Goal: Transaction & Acquisition: Purchase product/service

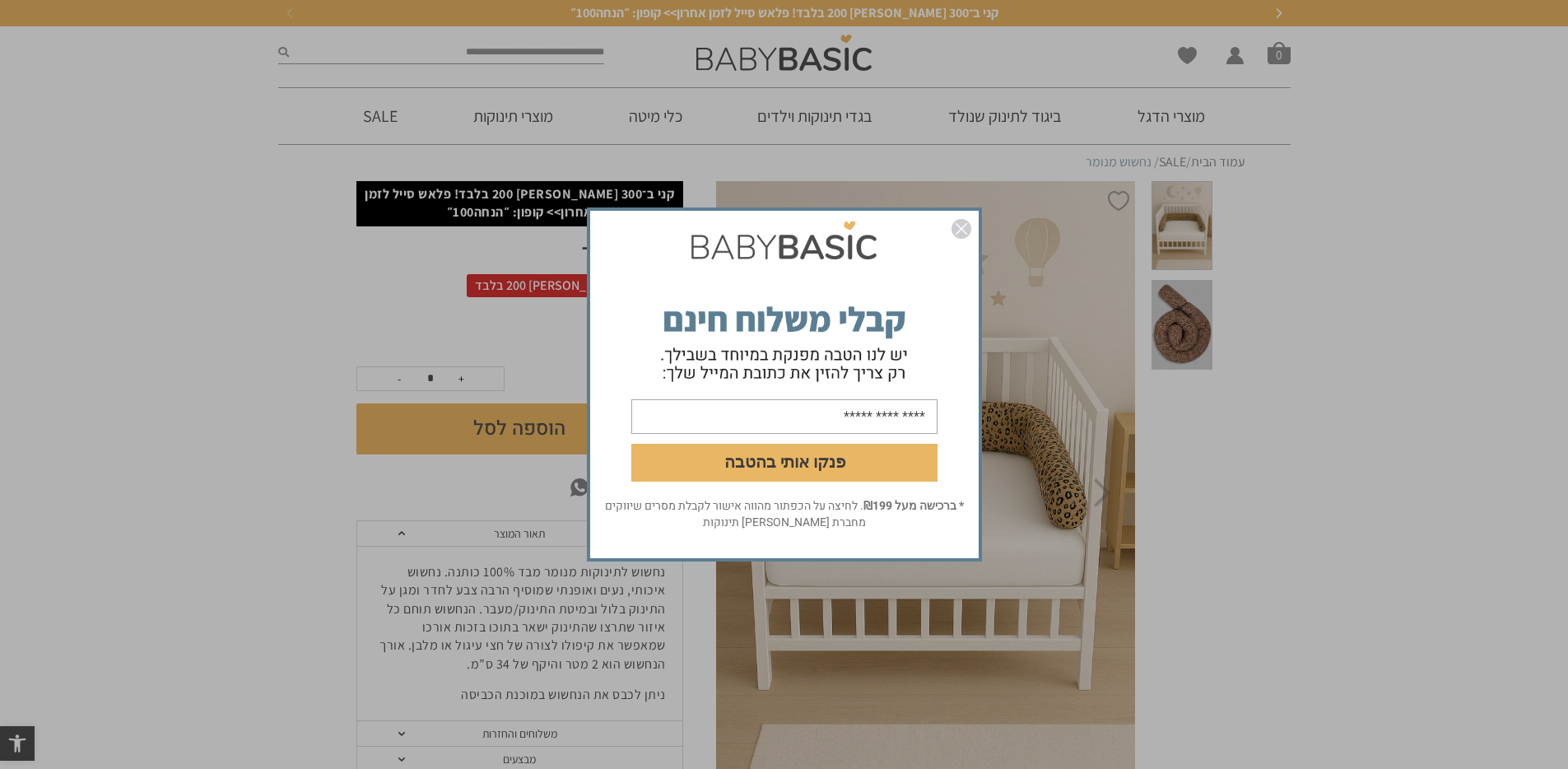
click at [958, 228] on img "סגור" at bounding box center [961, 228] width 20 height 20
click at [964, 233] on img "סגור" at bounding box center [961, 228] width 20 height 20
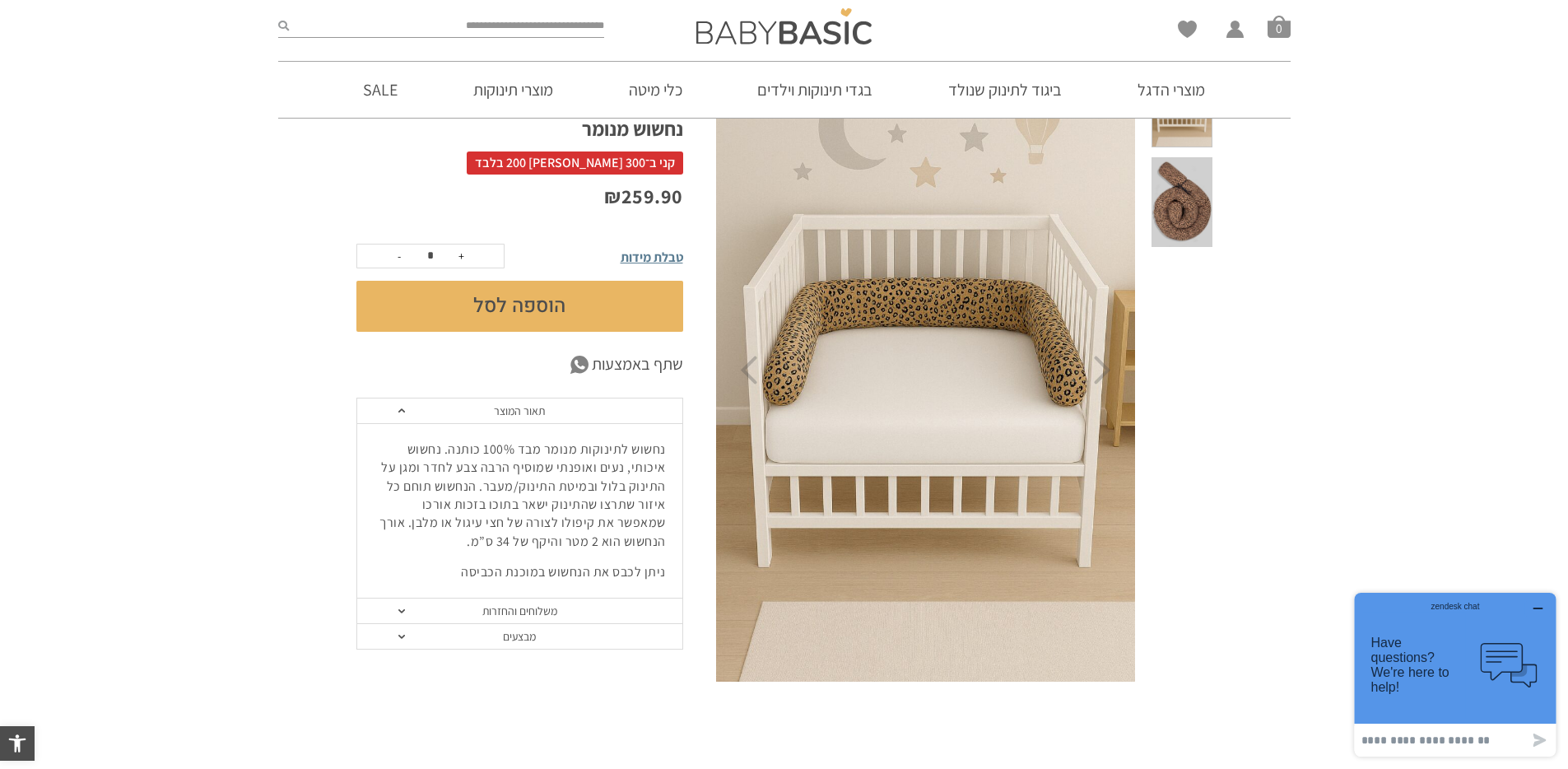
click at [563, 297] on button "הוספה לסל" at bounding box center [519, 305] width 326 height 51
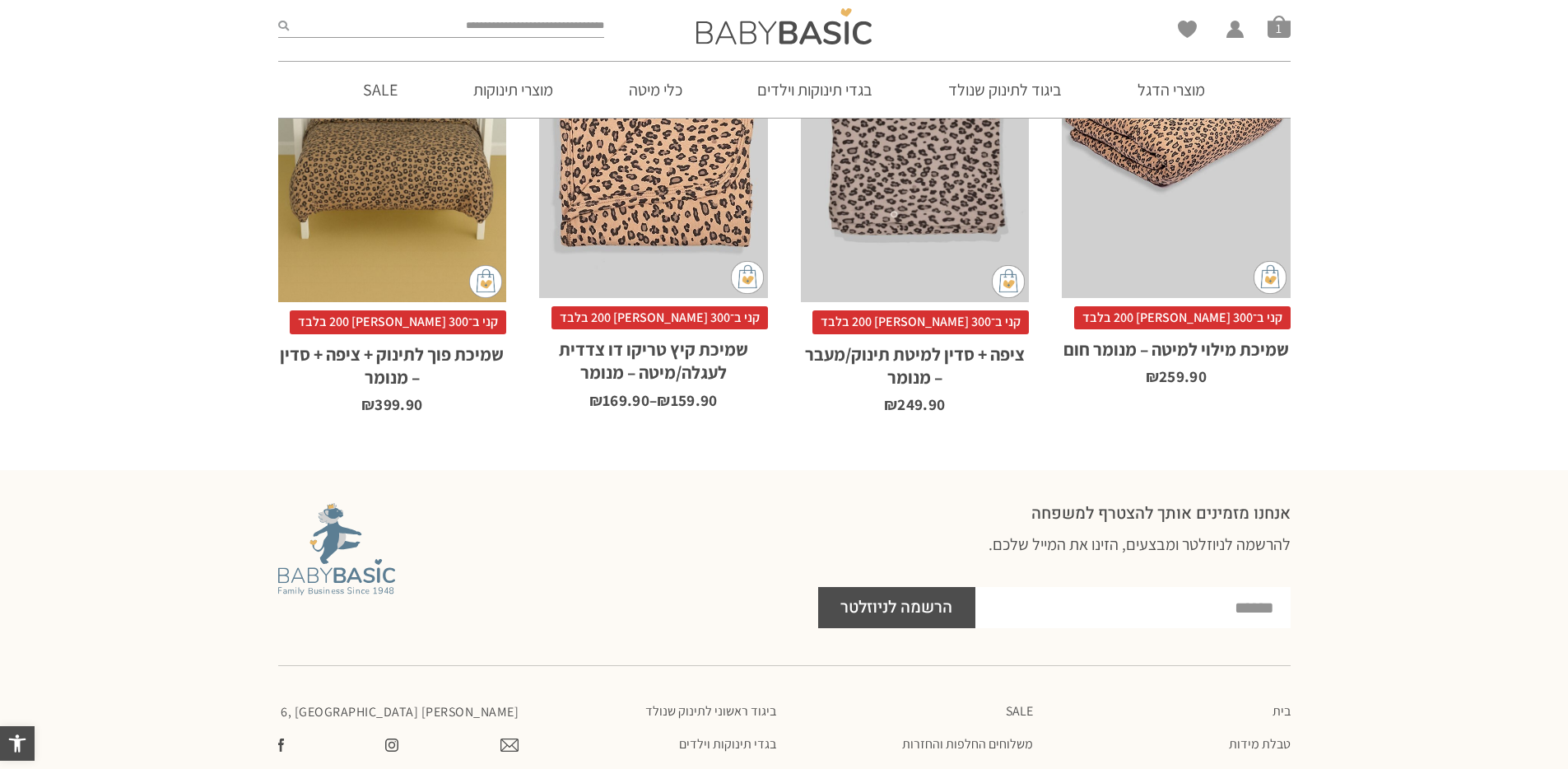
scroll to position [763, 0]
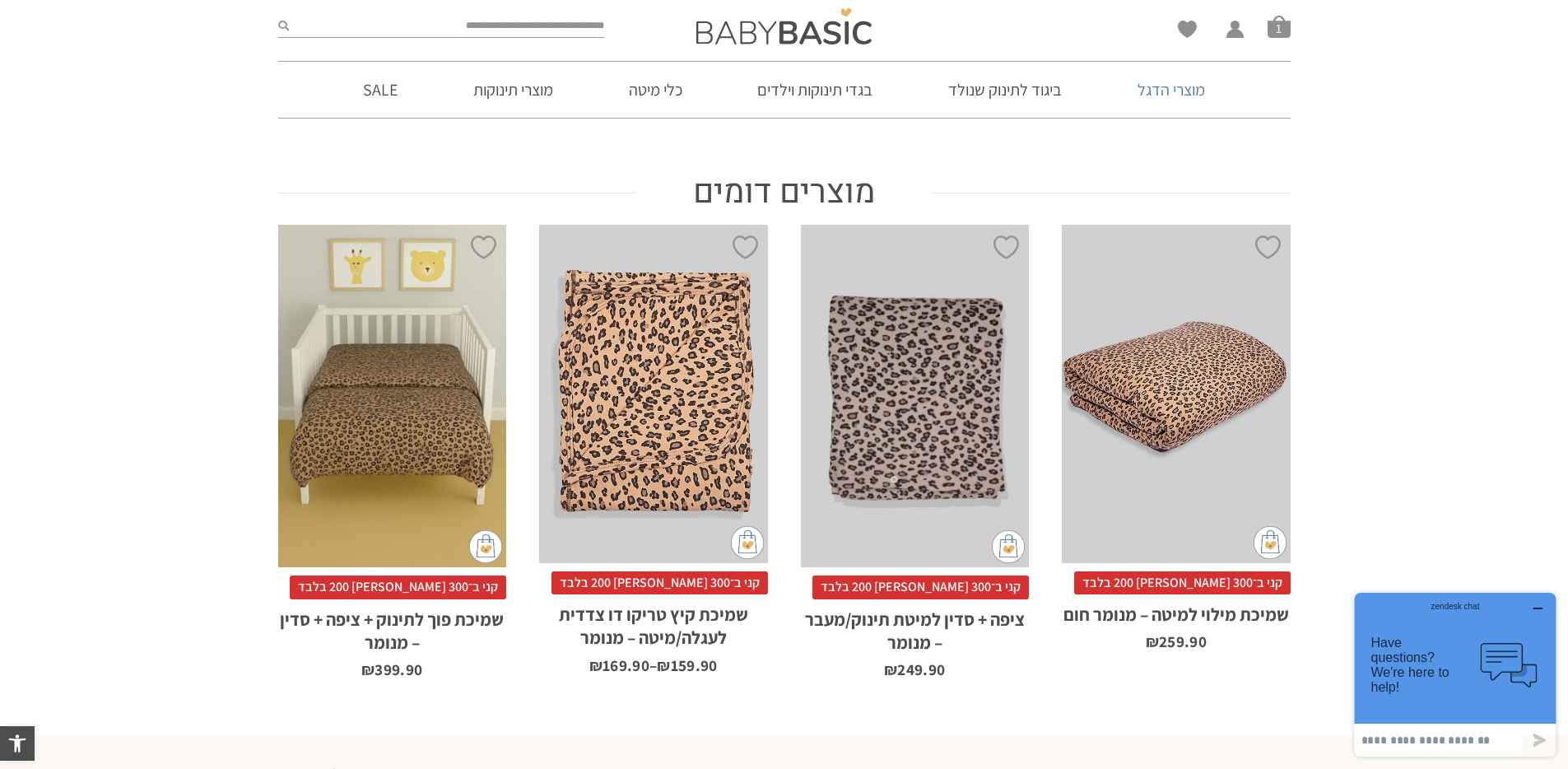
click at [1190, 92] on link "מוצרי הדגל" at bounding box center [1171, 89] width 117 height 56
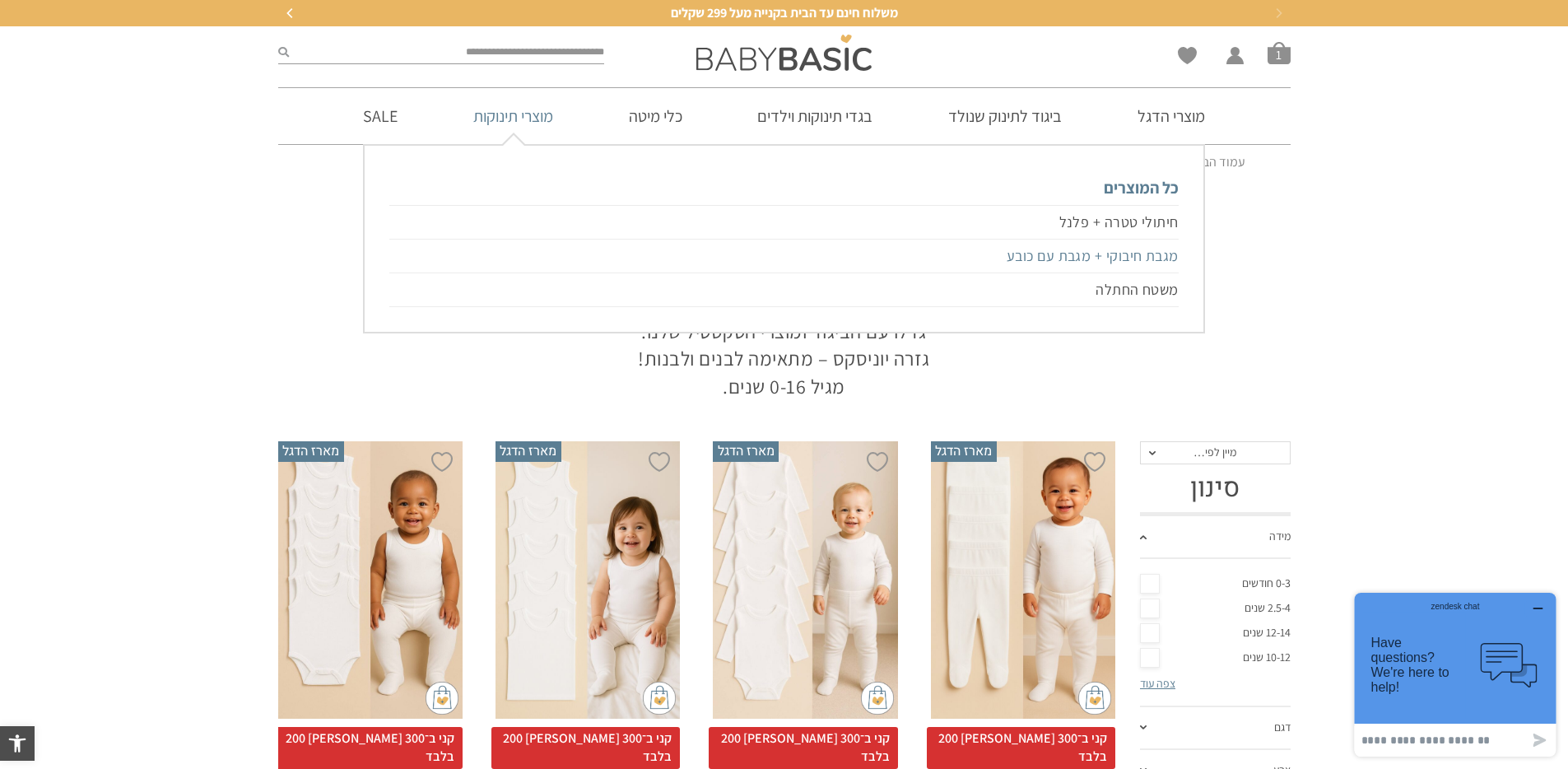
click at [1040, 268] on link "מגבת חיבוקי + מגבת עם כובע" at bounding box center [783, 255] width 788 height 34
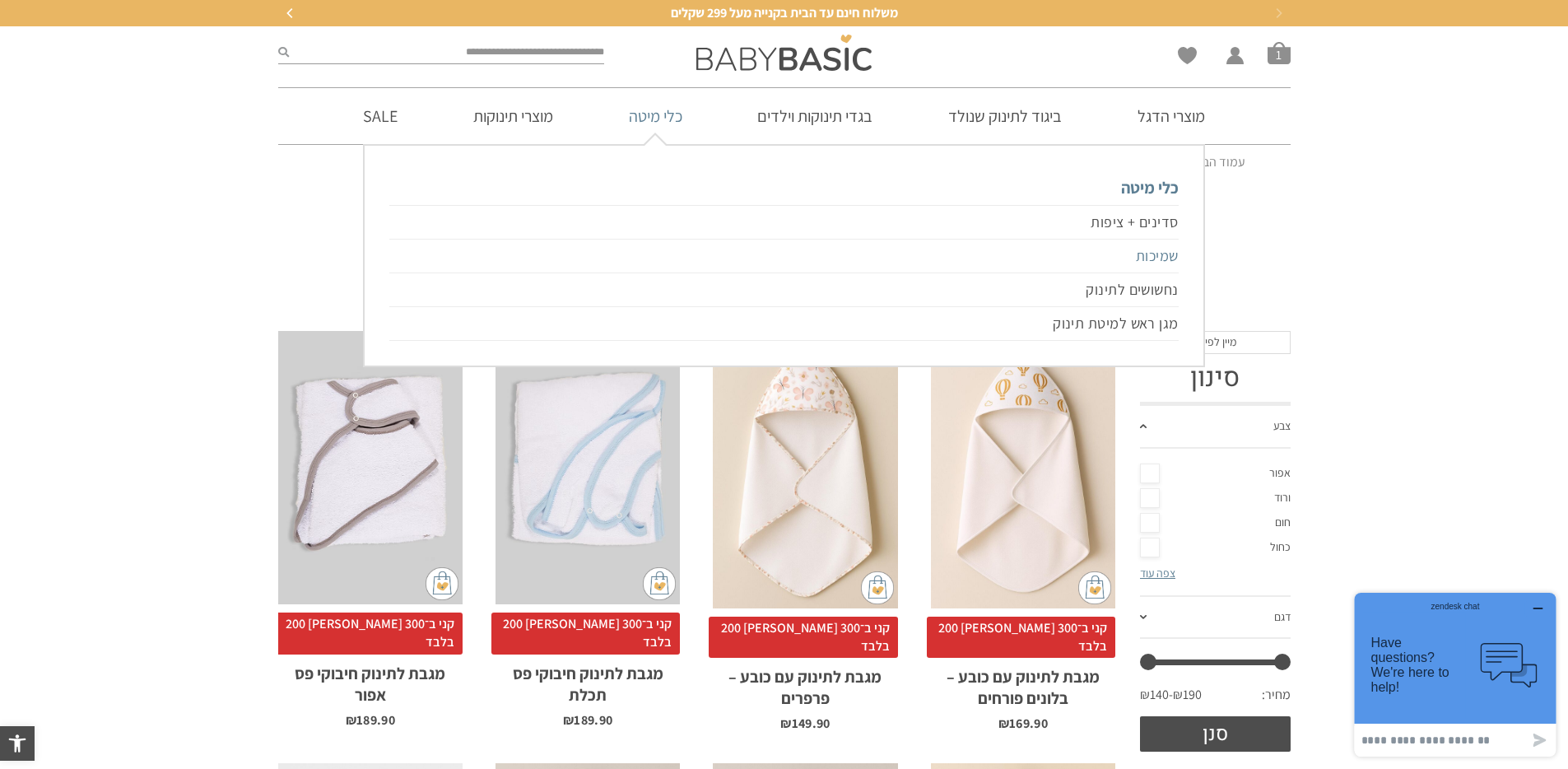
click at [1124, 257] on link "שמיכות" at bounding box center [783, 255] width 788 height 34
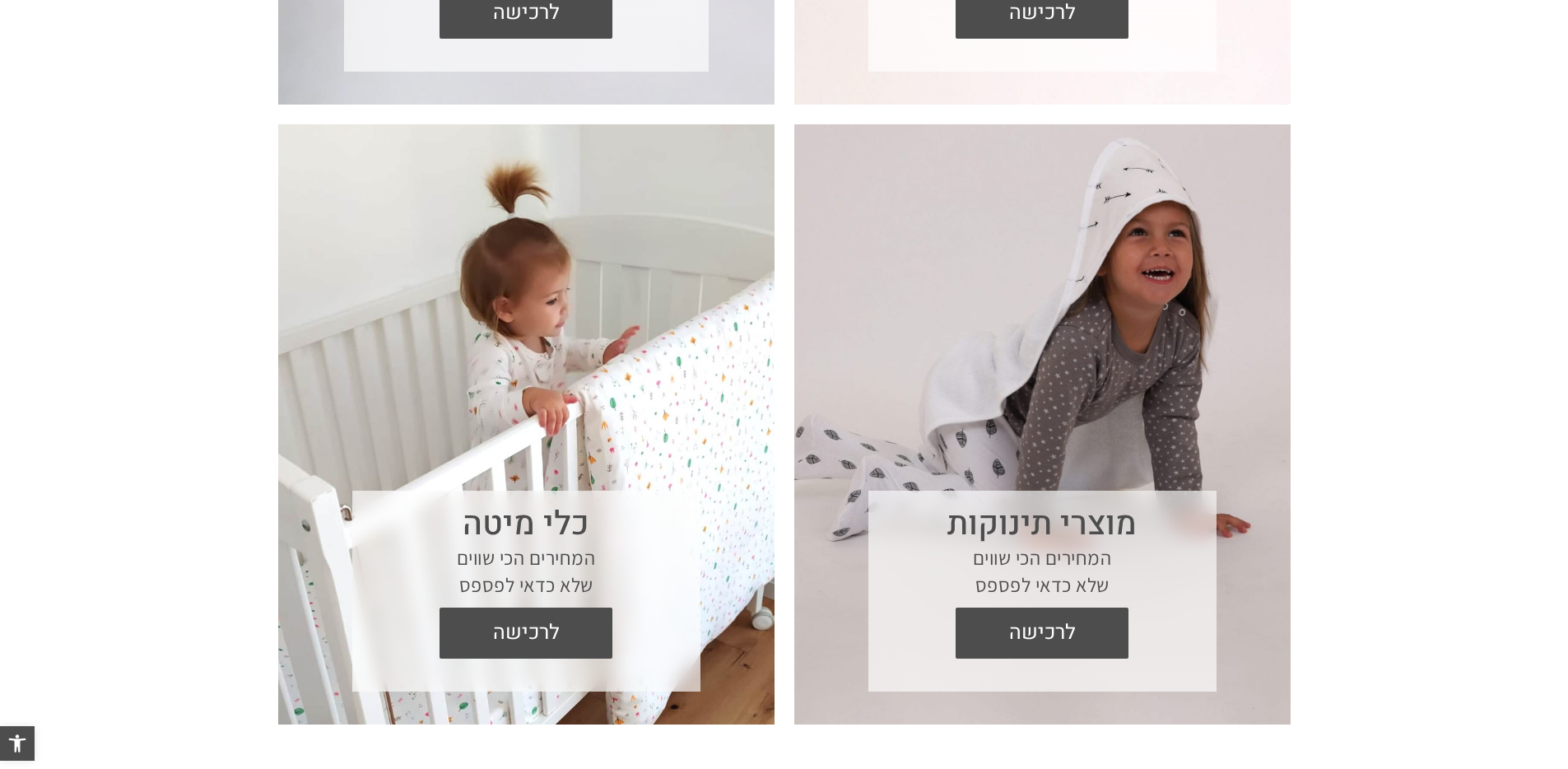
scroll to position [1316, 0]
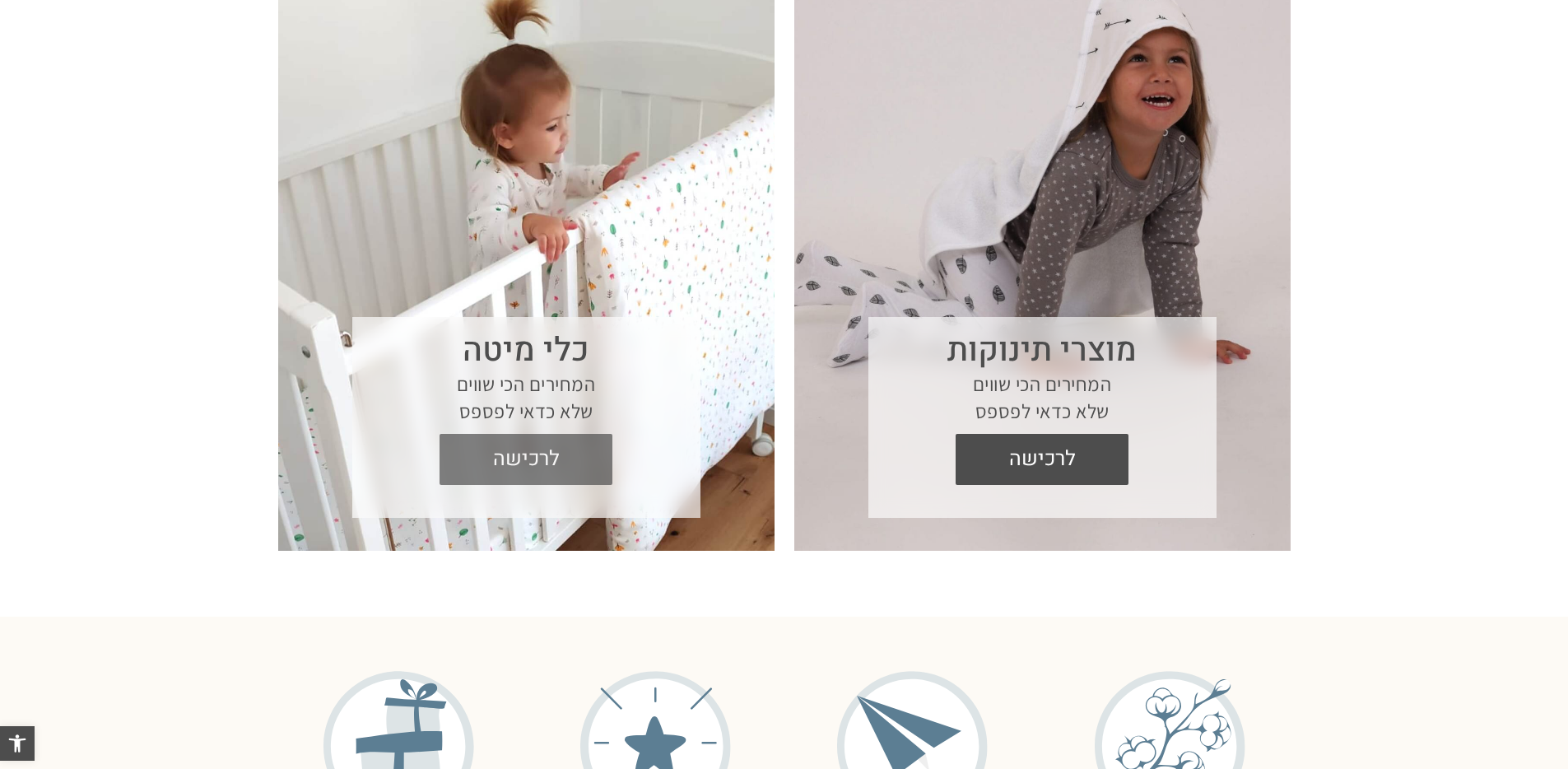
click at [562, 455] on span "לרכישה" at bounding box center [526, 459] width 148 height 51
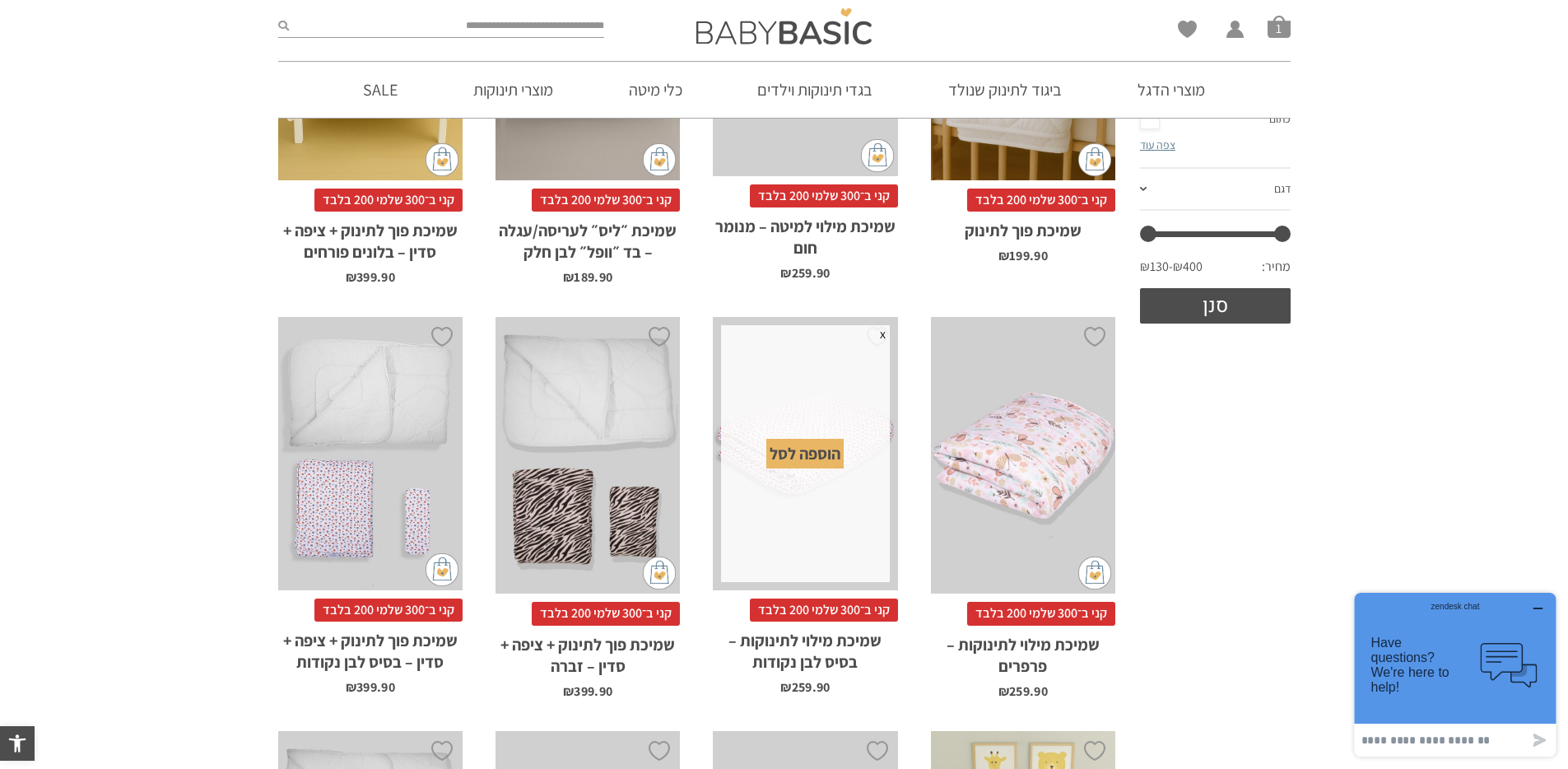
scroll to position [164, 0]
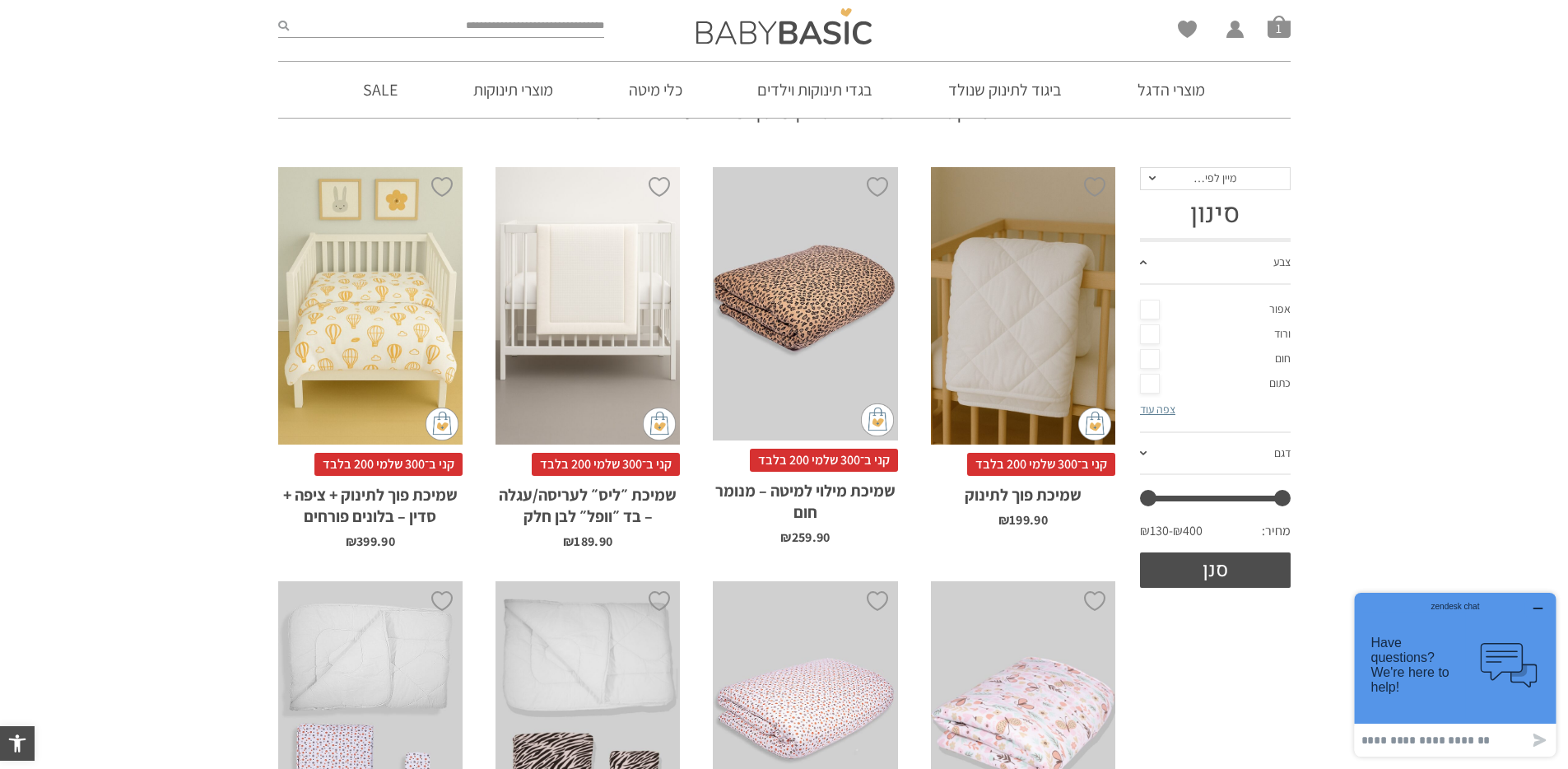
click at [1034, 429] on div "x הוספה לסל" at bounding box center [1023, 305] width 184 height 277
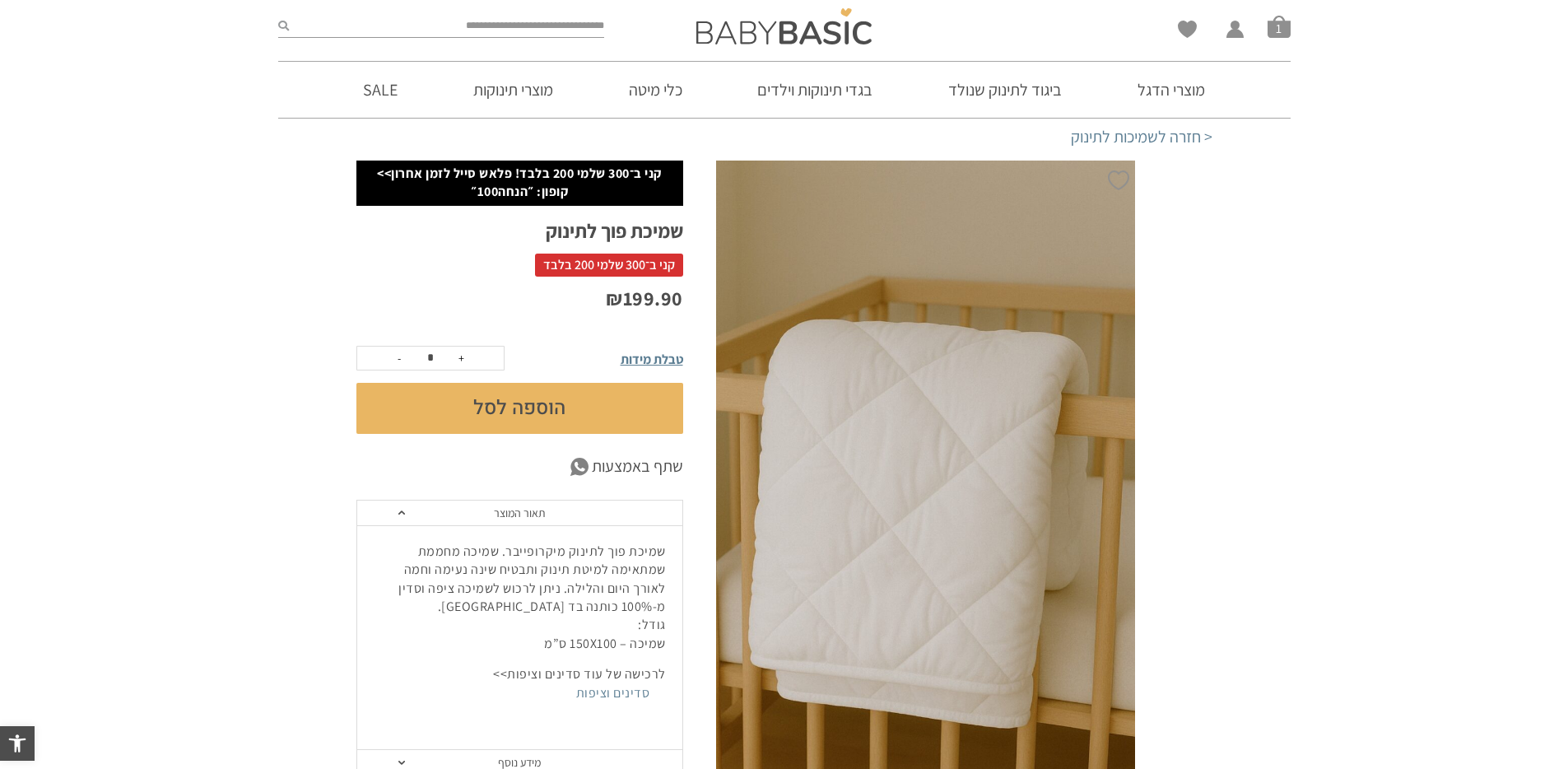
scroll to position [66, 0]
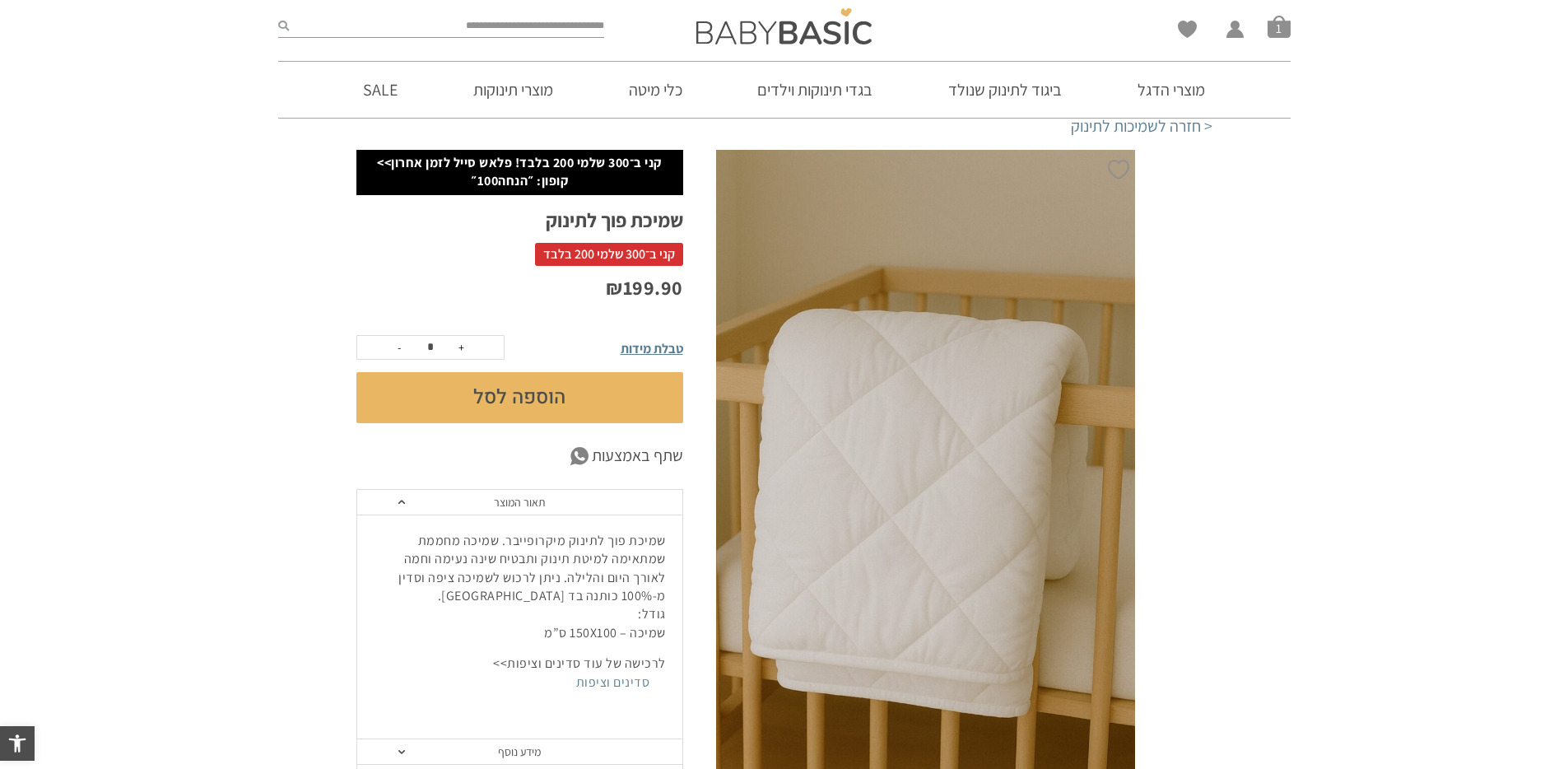
click at [640, 416] on button "הוספה לסל" at bounding box center [519, 397] width 326 height 51
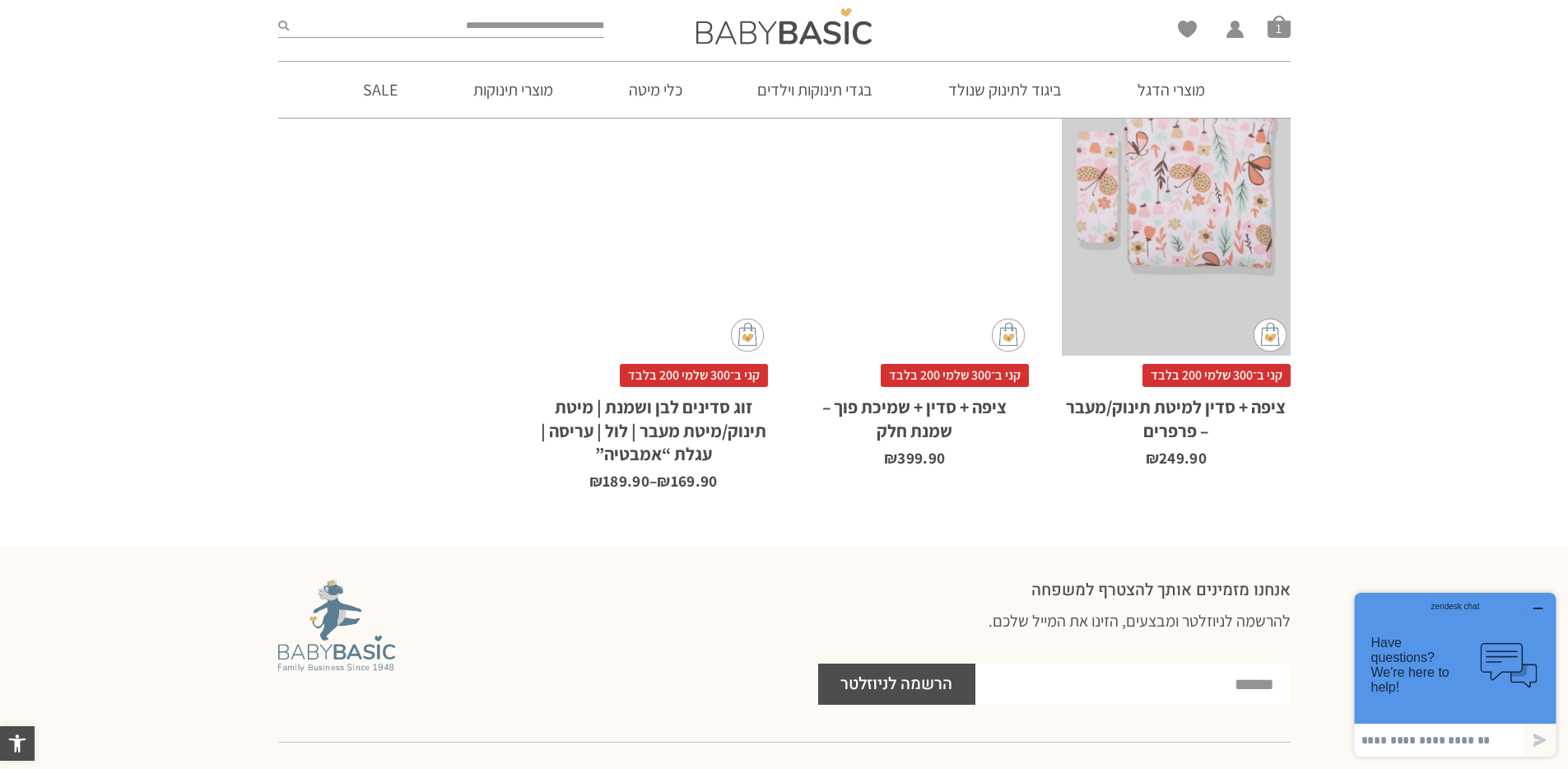
scroll to position [1365, 0]
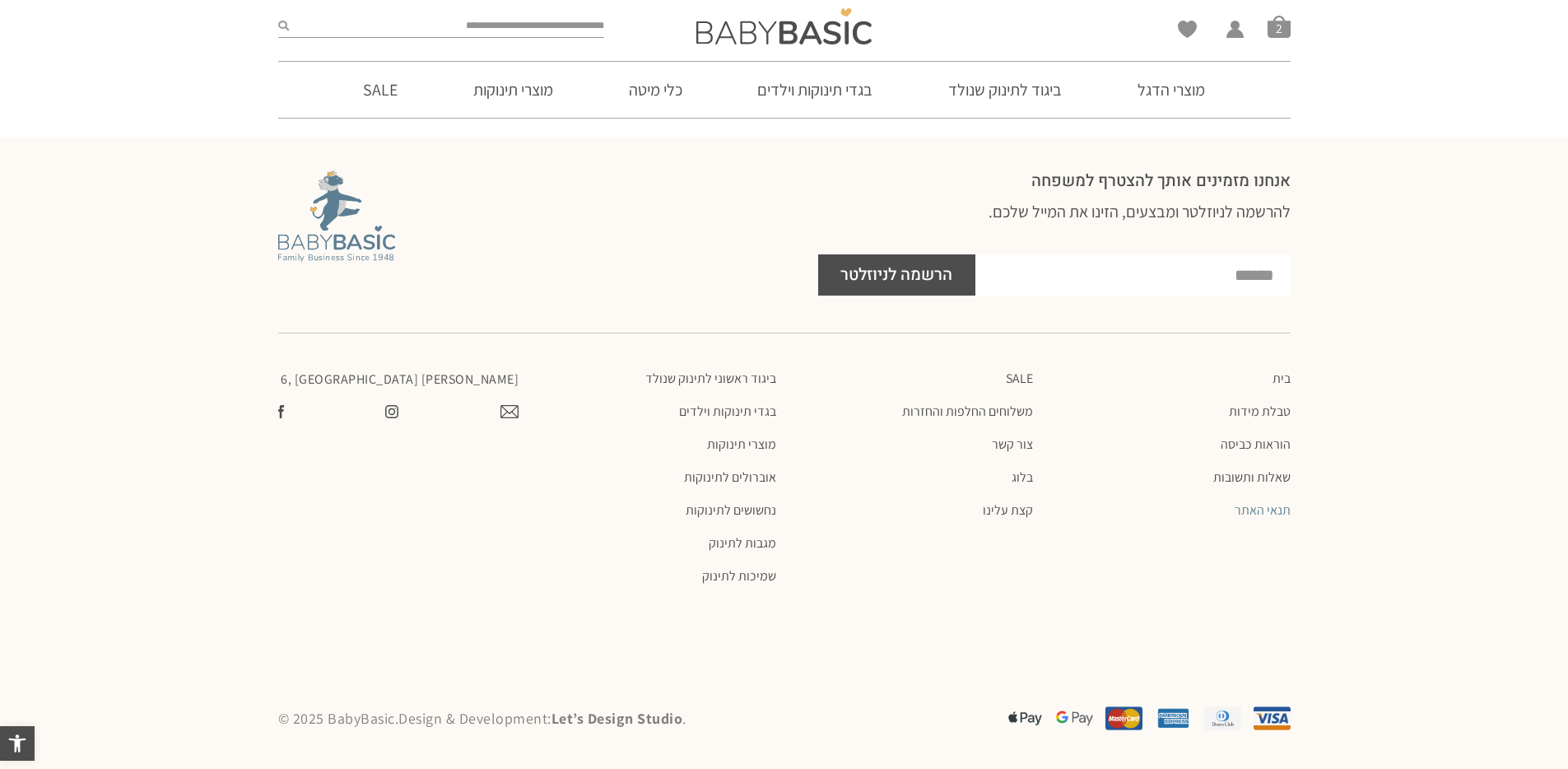
click at [1252, 515] on link "תנאי האתר" at bounding box center [1170, 510] width 241 height 16
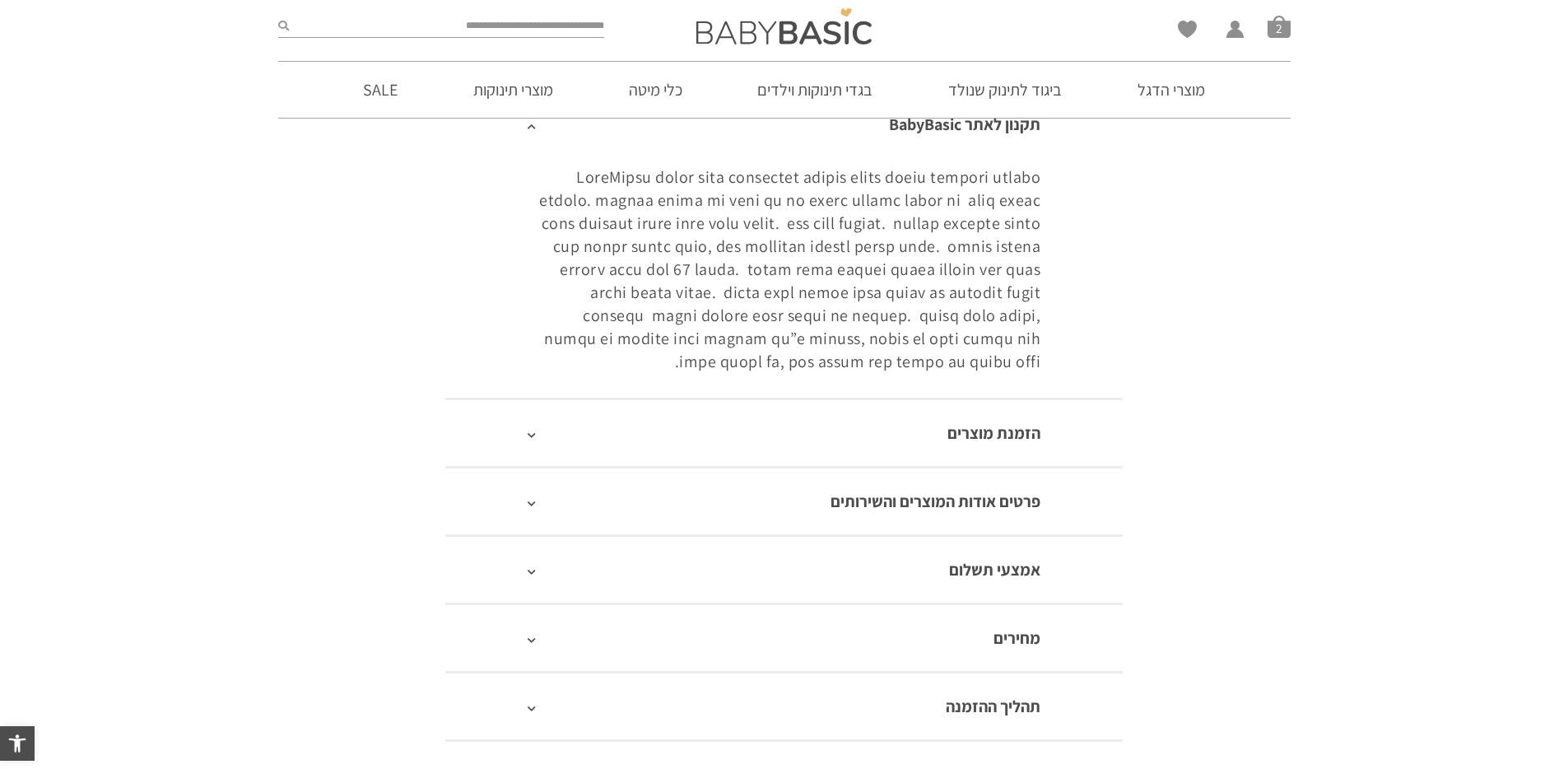
scroll to position [469, 0]
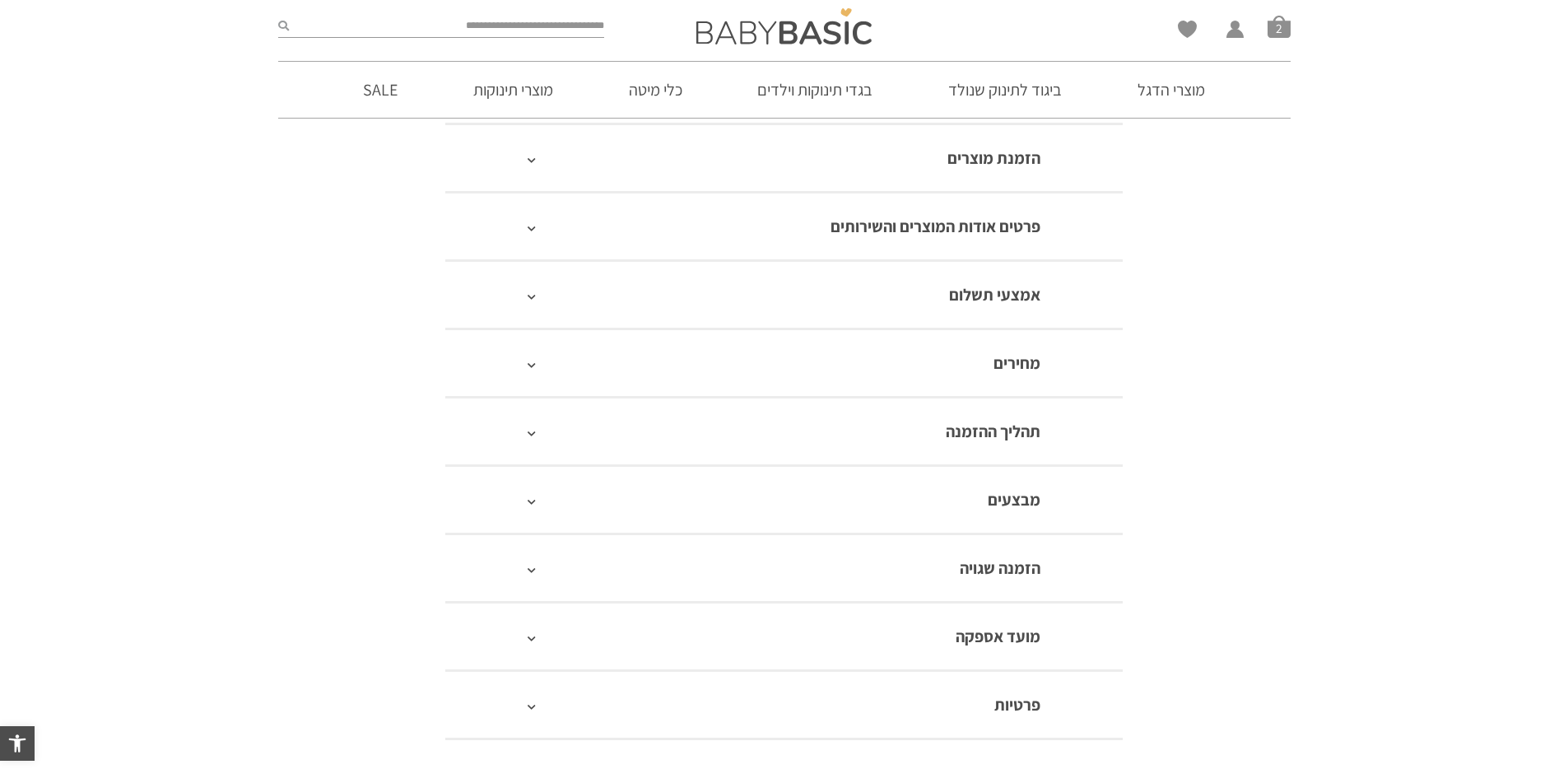
click at [955, 229] on link "פרטים אודות המוצרים והשירותים" at bounding box center [935, 227] width 210 height 21
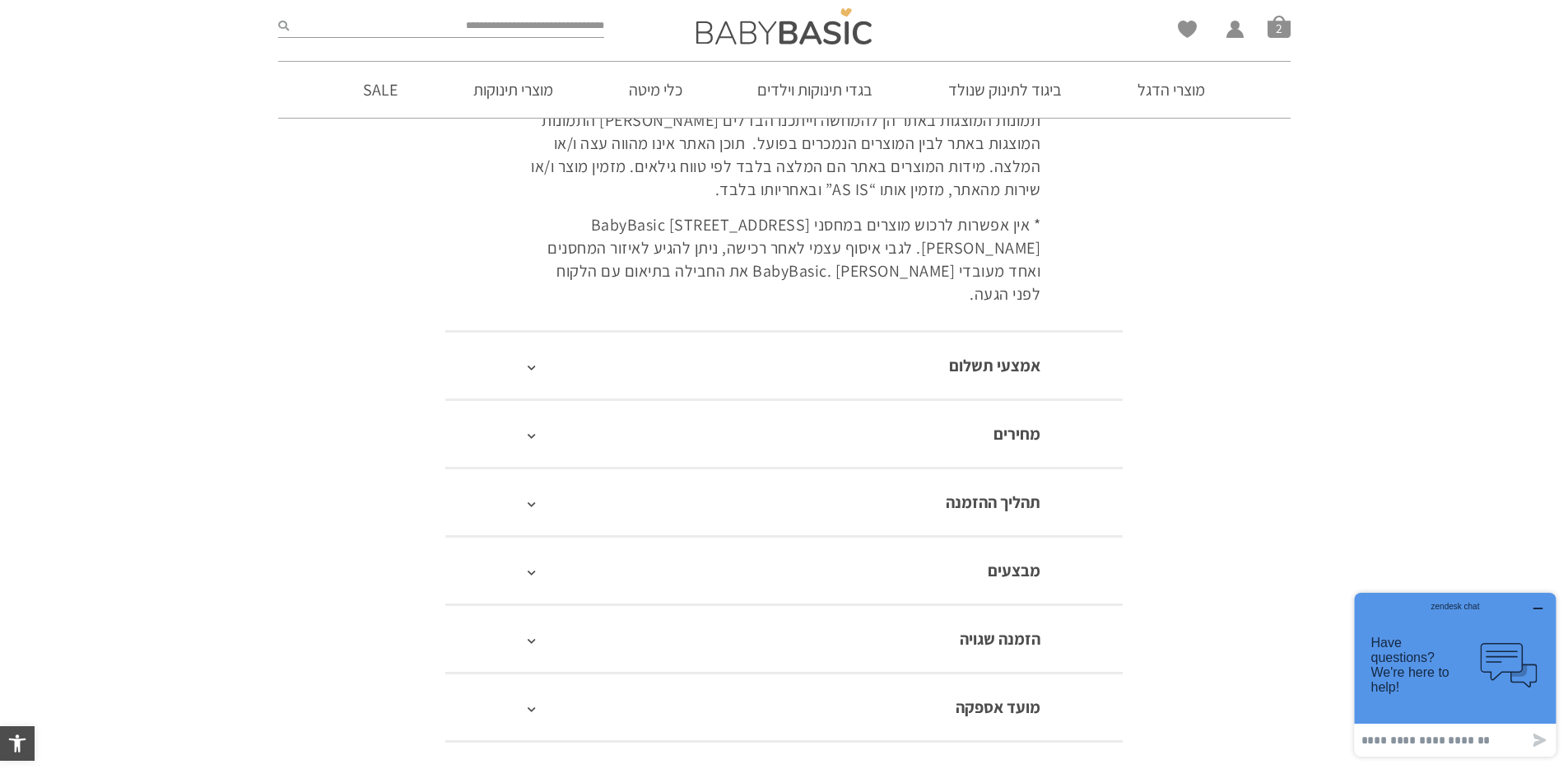
scroll to position [451, 0]
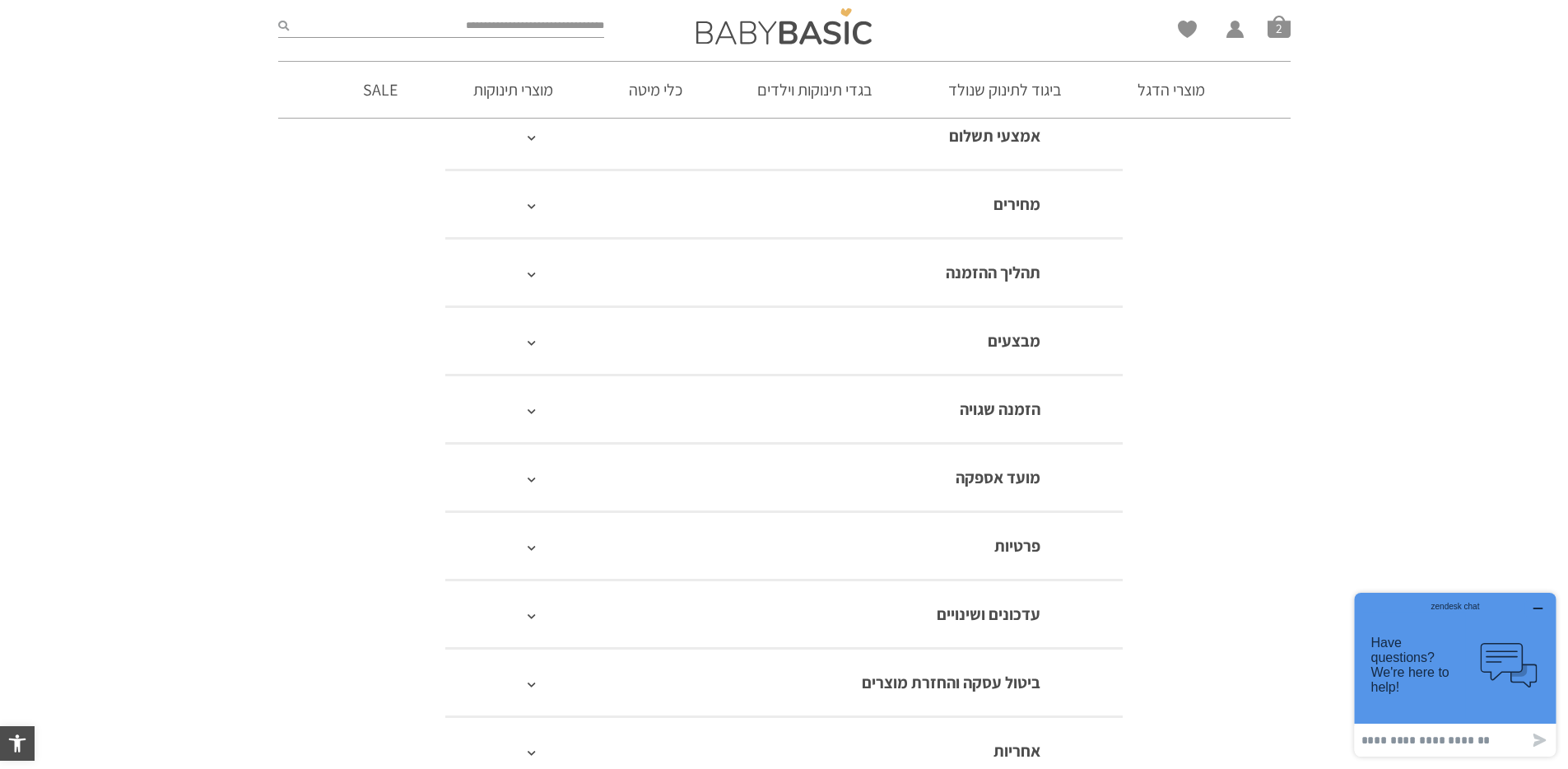
click at [1017, 535] on link "פרטיות" at bounding box center [1017, 545] width 46 height 21
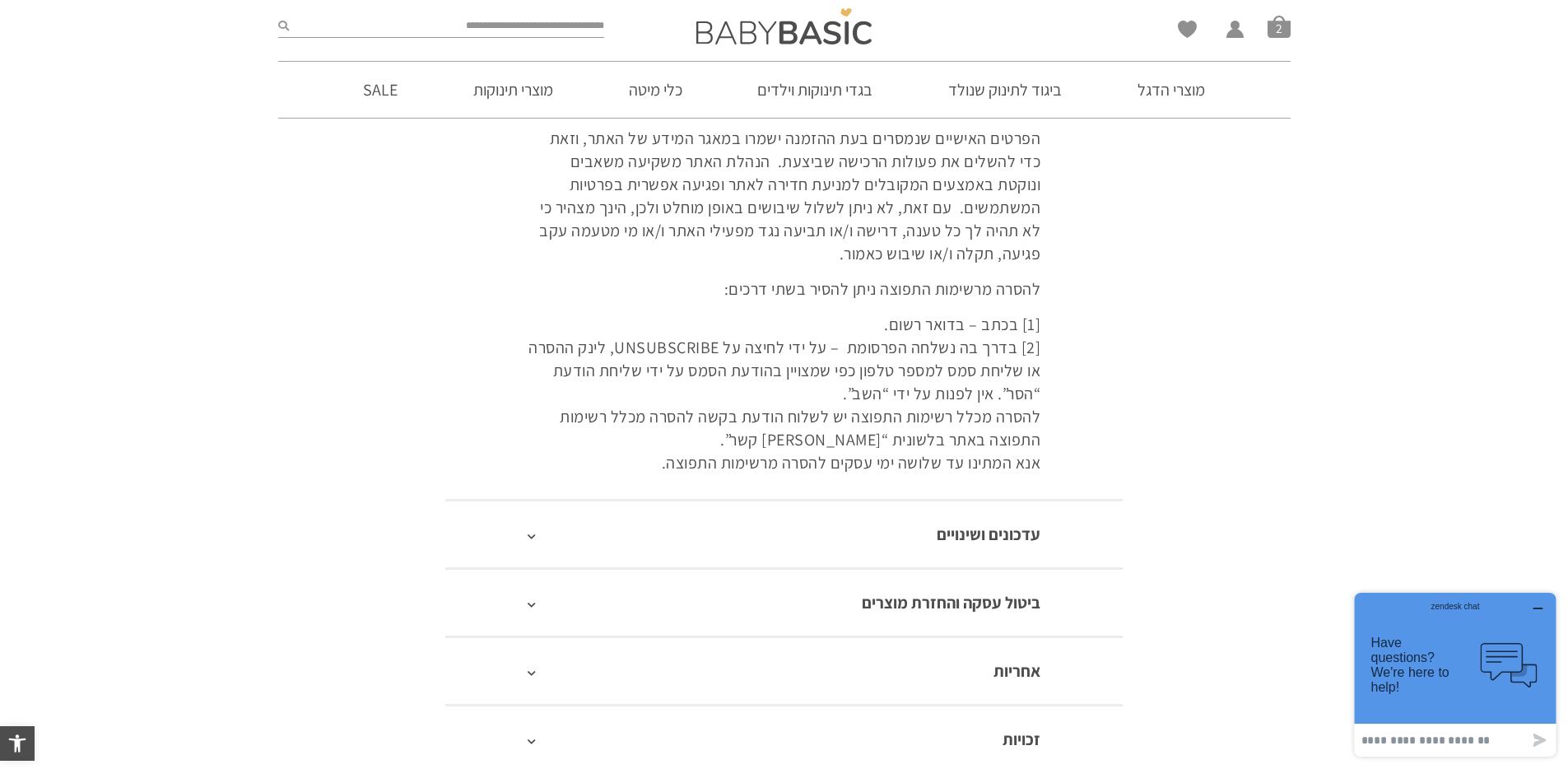
scroll to position [1053, 0]
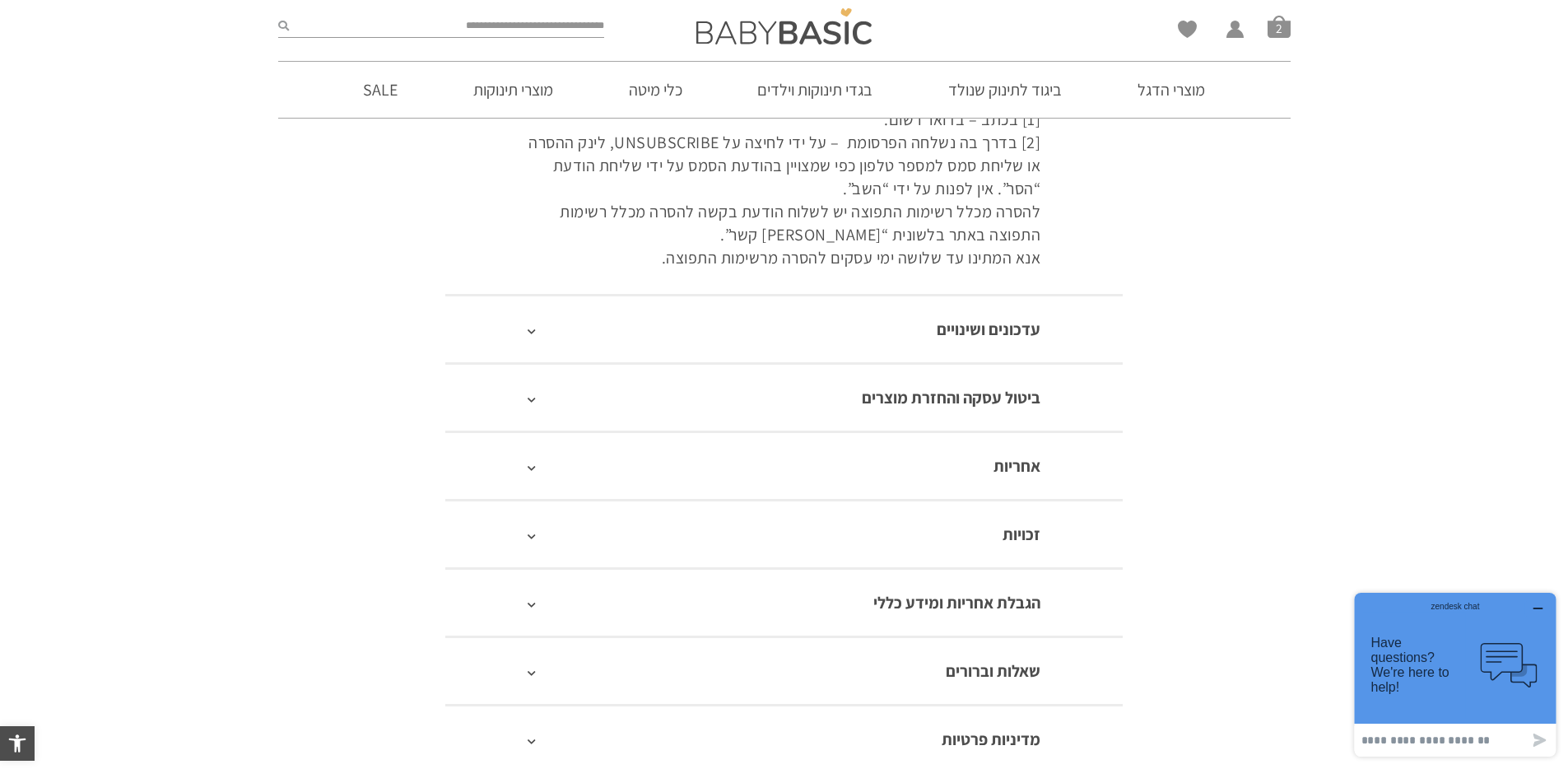
click at [952, 400] on link "ביטול עסקה והחזרת מוצרים" at bounding box center [951, 397] width 179 height 21
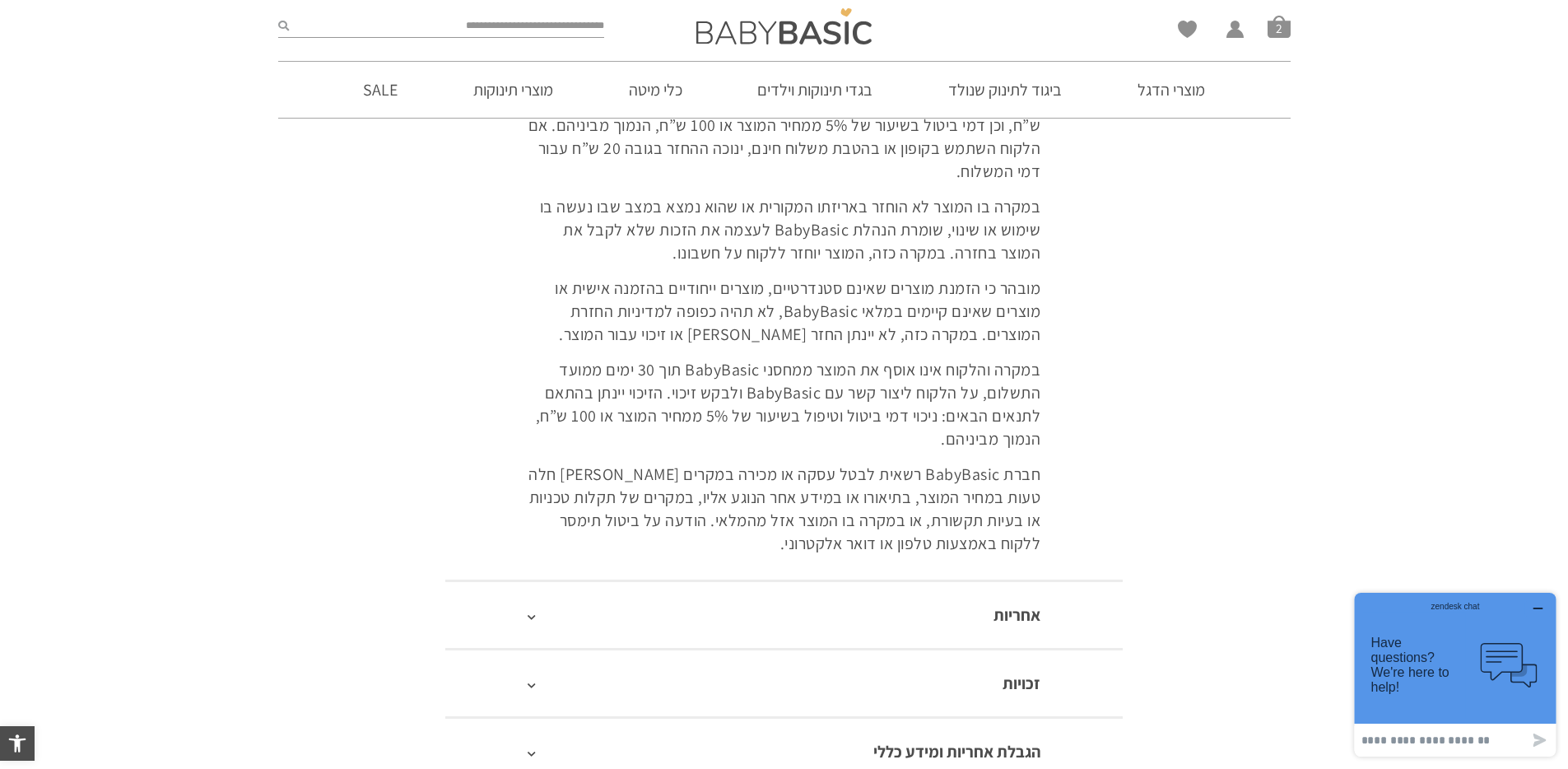
scroll to position [1659, 0]
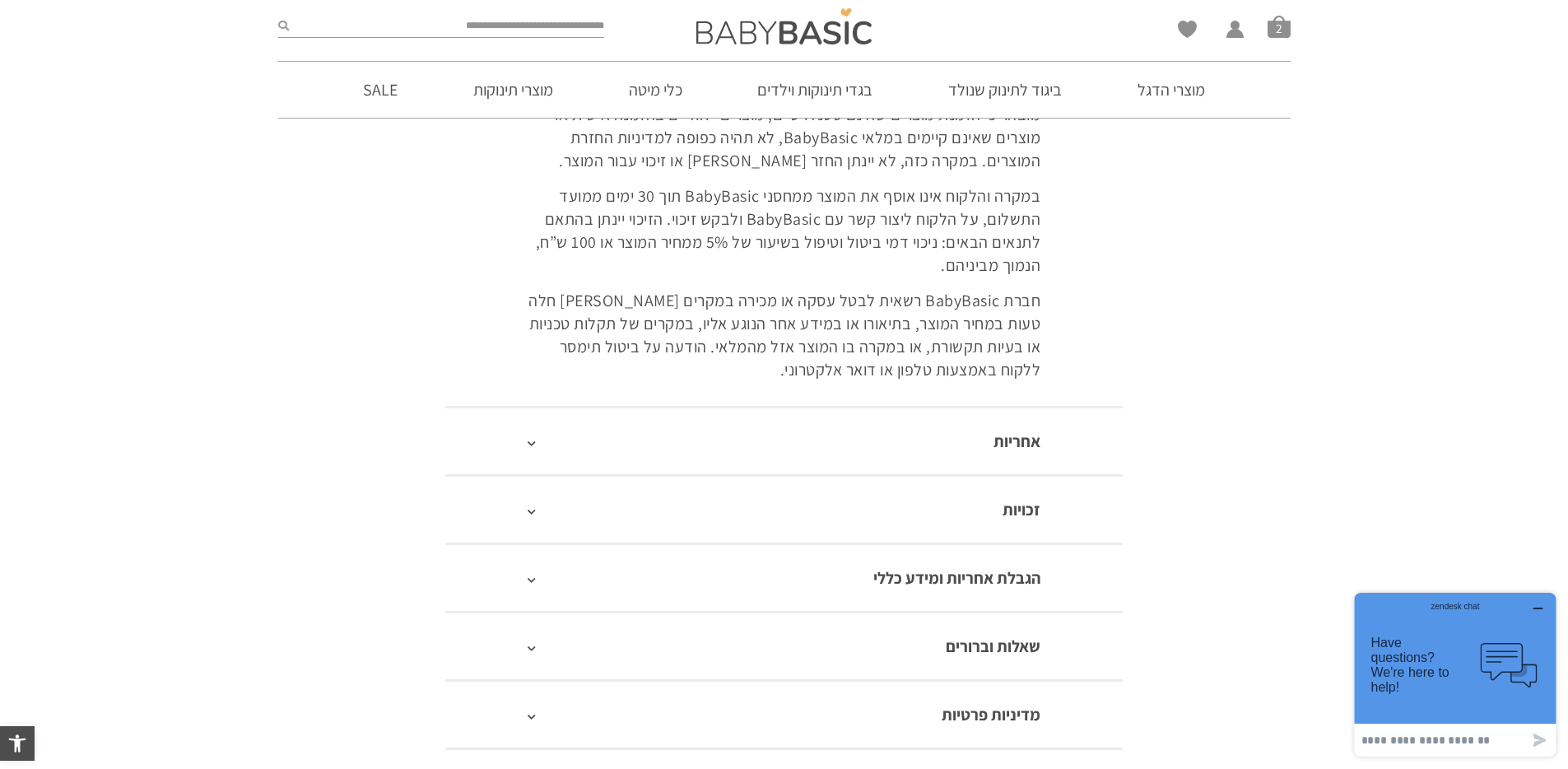
drag, startPoint x: 968, startPoint y: 400, endPoint x: 965, endPoint y: 410, distance: 10.4
click at [968, 406] on div "אחריות" at bounding box center [784, 440] width 677 height 68
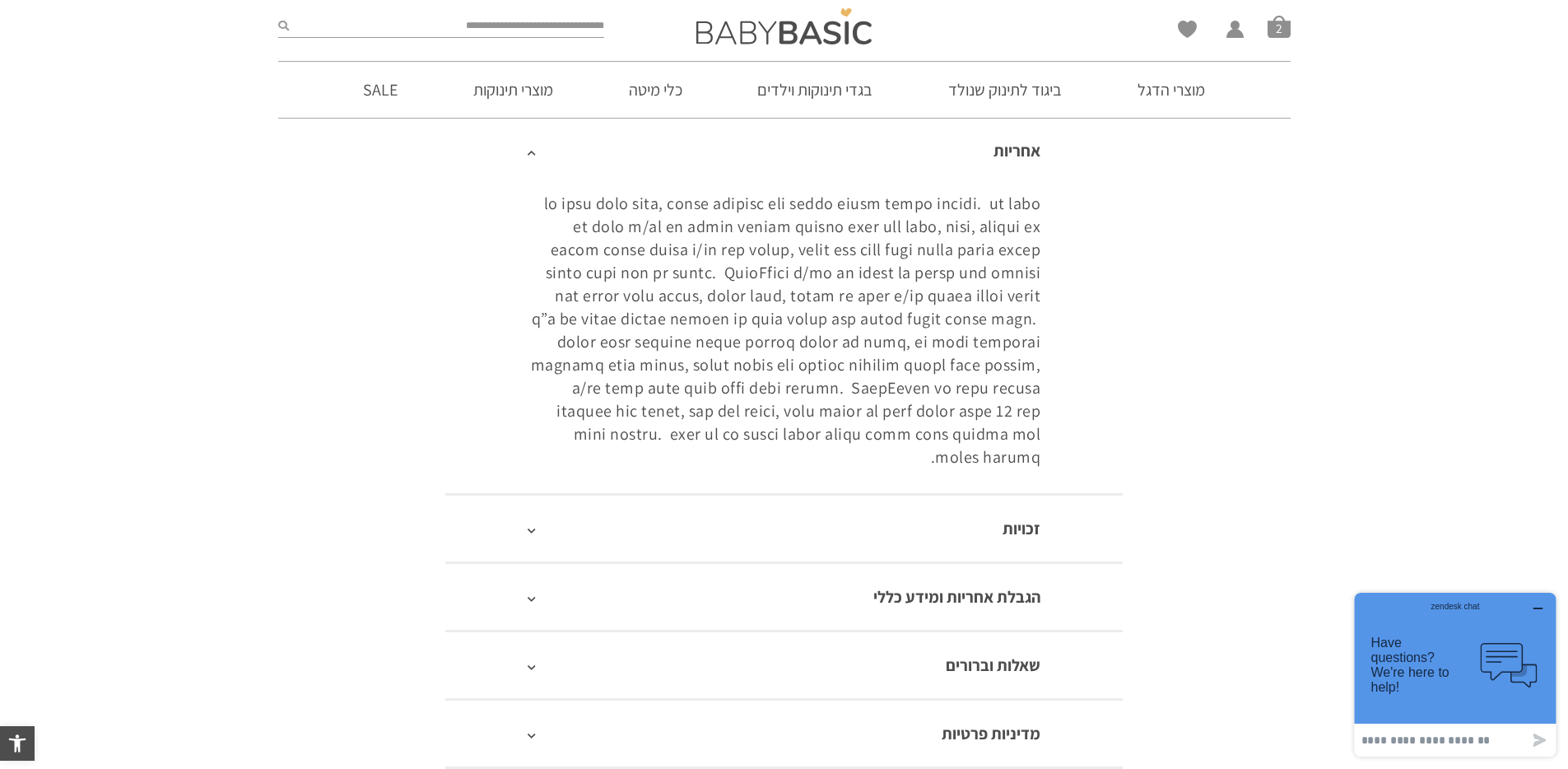
scroll to position [1529, 0]
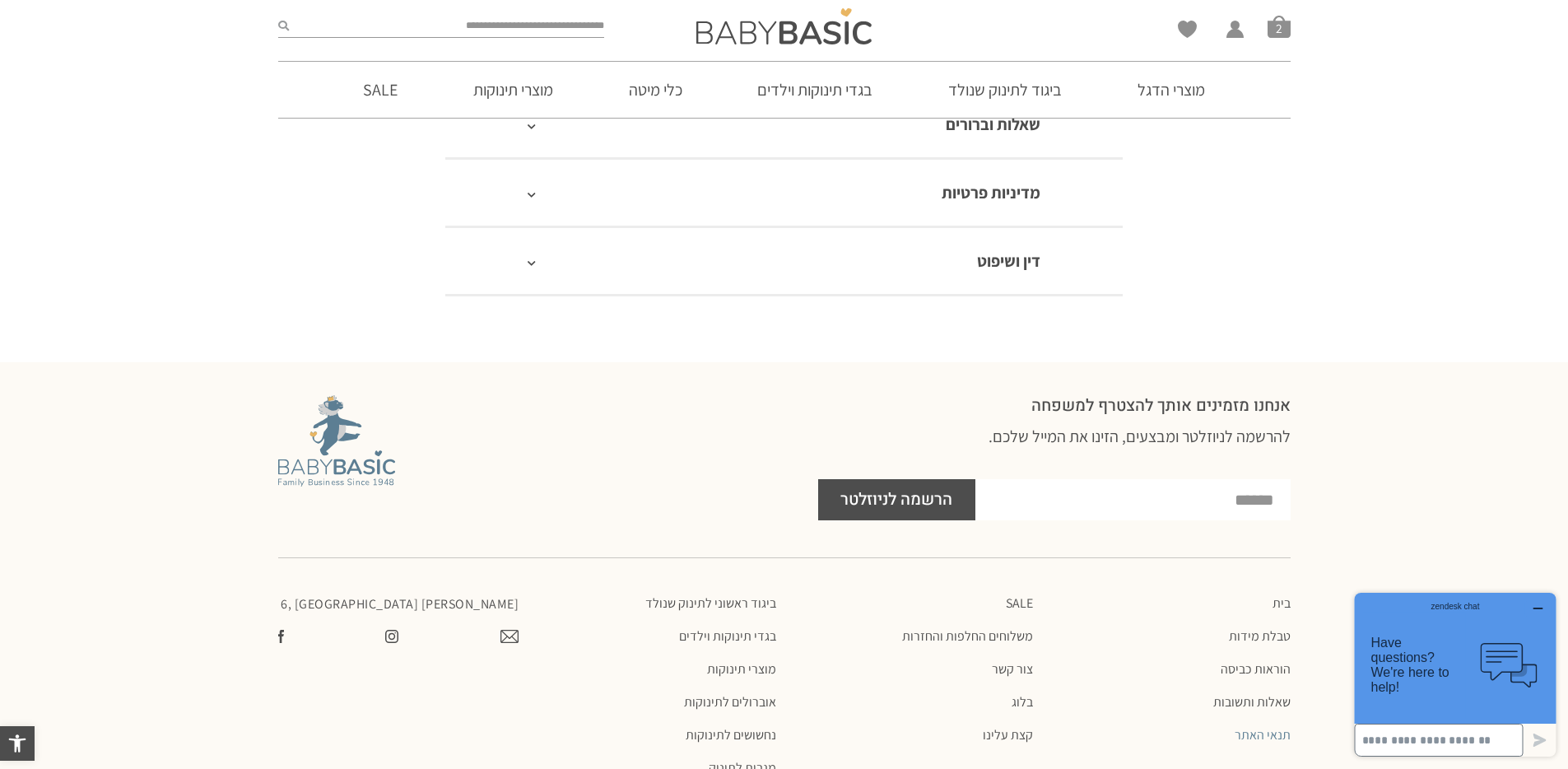
click at [1425, 738] on input at bounding box center [1439, 739] width 169 height 33
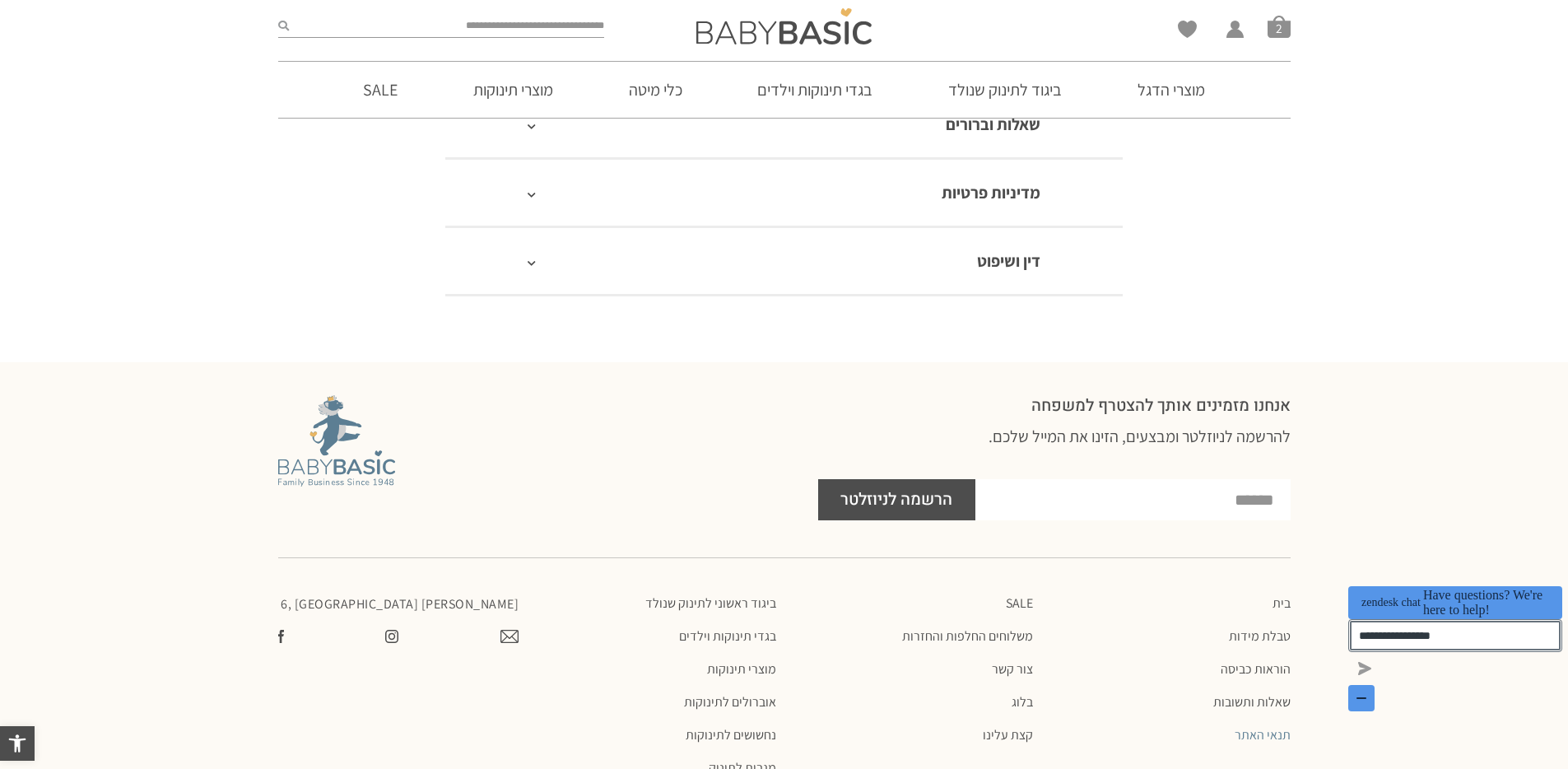
type input "**********"
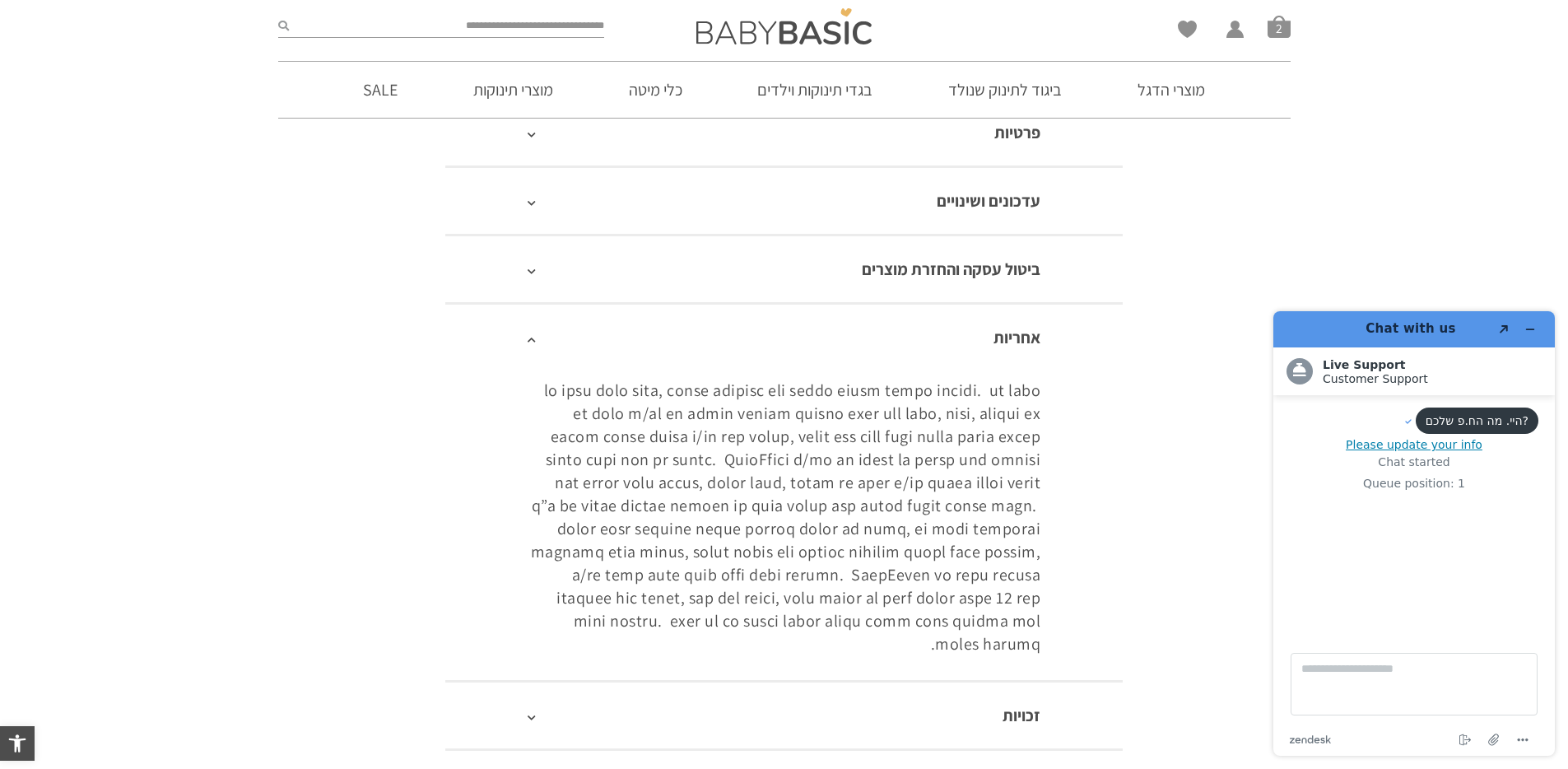
scroll to position [452, 0]
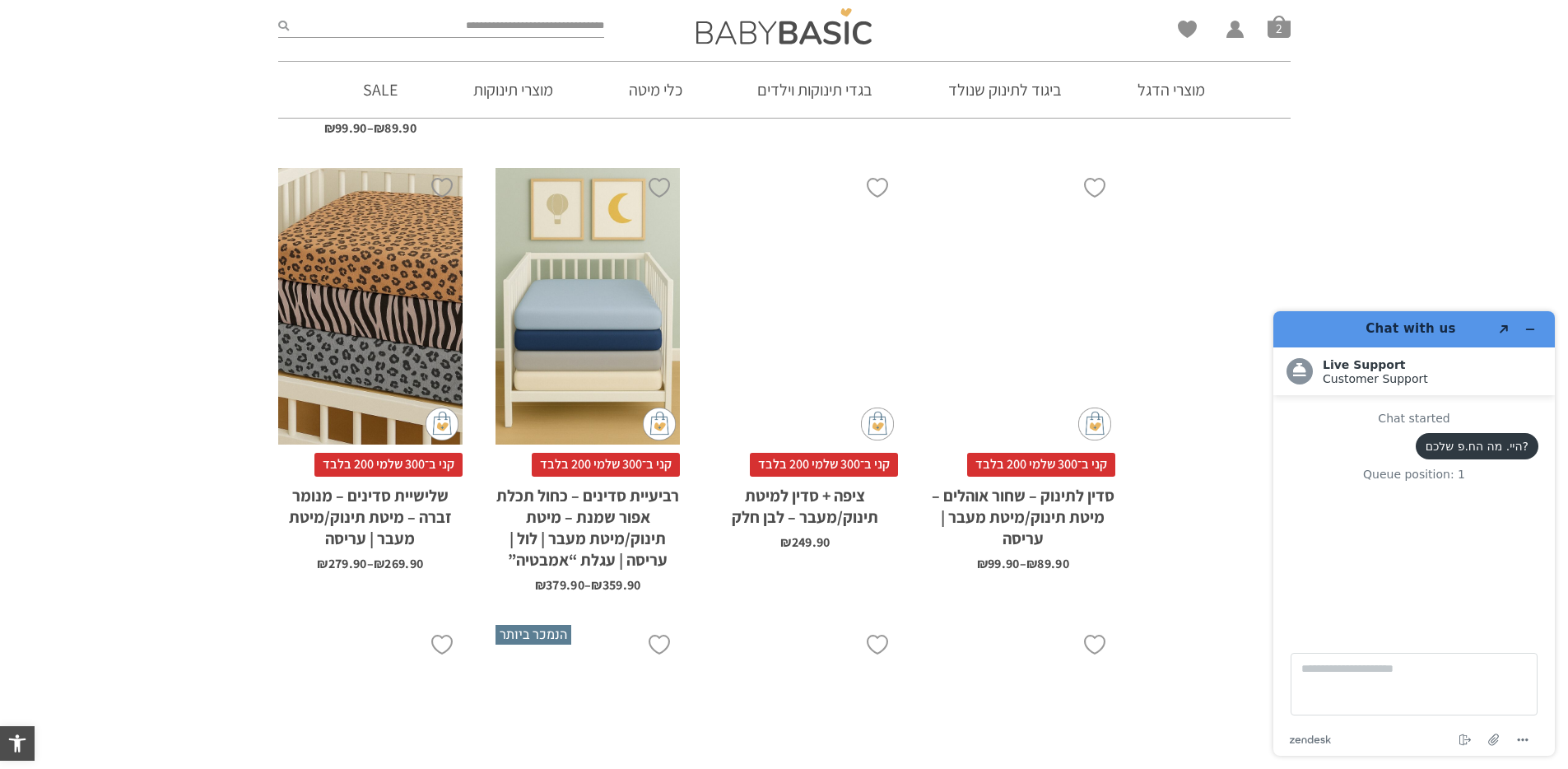
scroll to position [2948, 0]
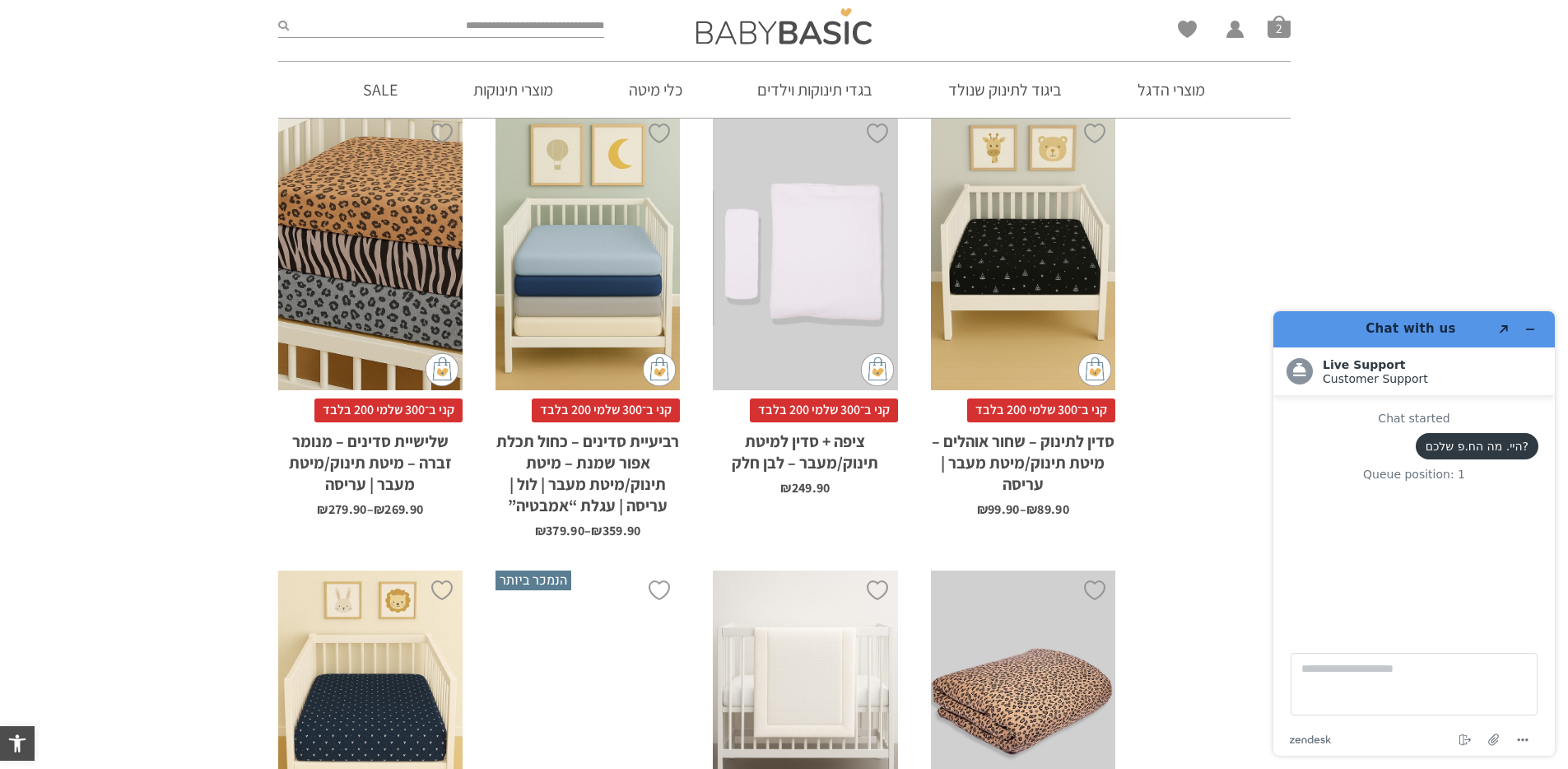
click at [813, 398] on span "קני ב־300 שלמי 200 בלבד" at bounding box center [824, 410] width 148 height 23
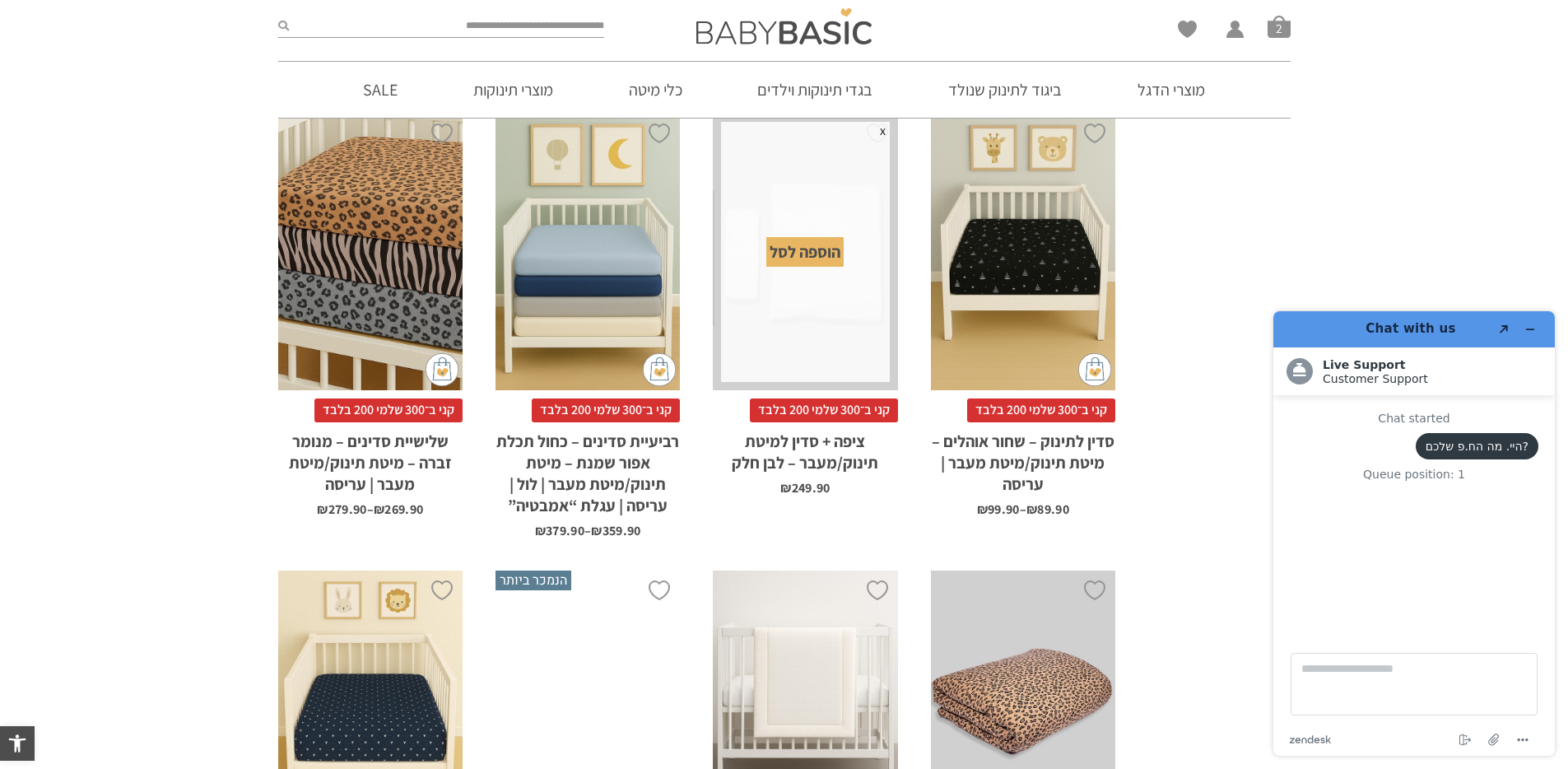
click at [808, 237] on div "הוספה לסל" at bounding box center [805, 252] width 78 height 30
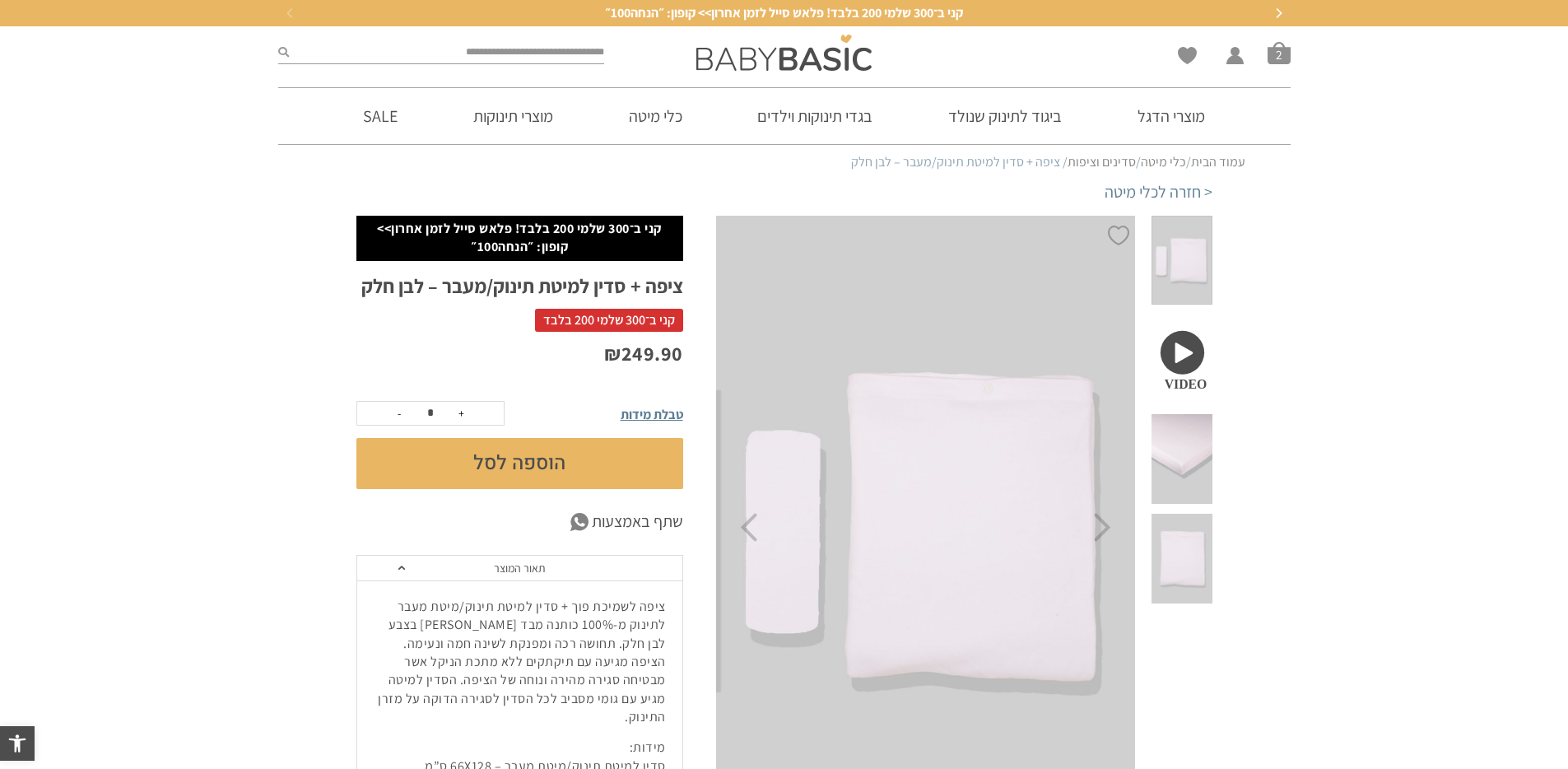
click at [624, 475] on button "הוספה לסל" at bounding box center [519, 463] width 326 height 51
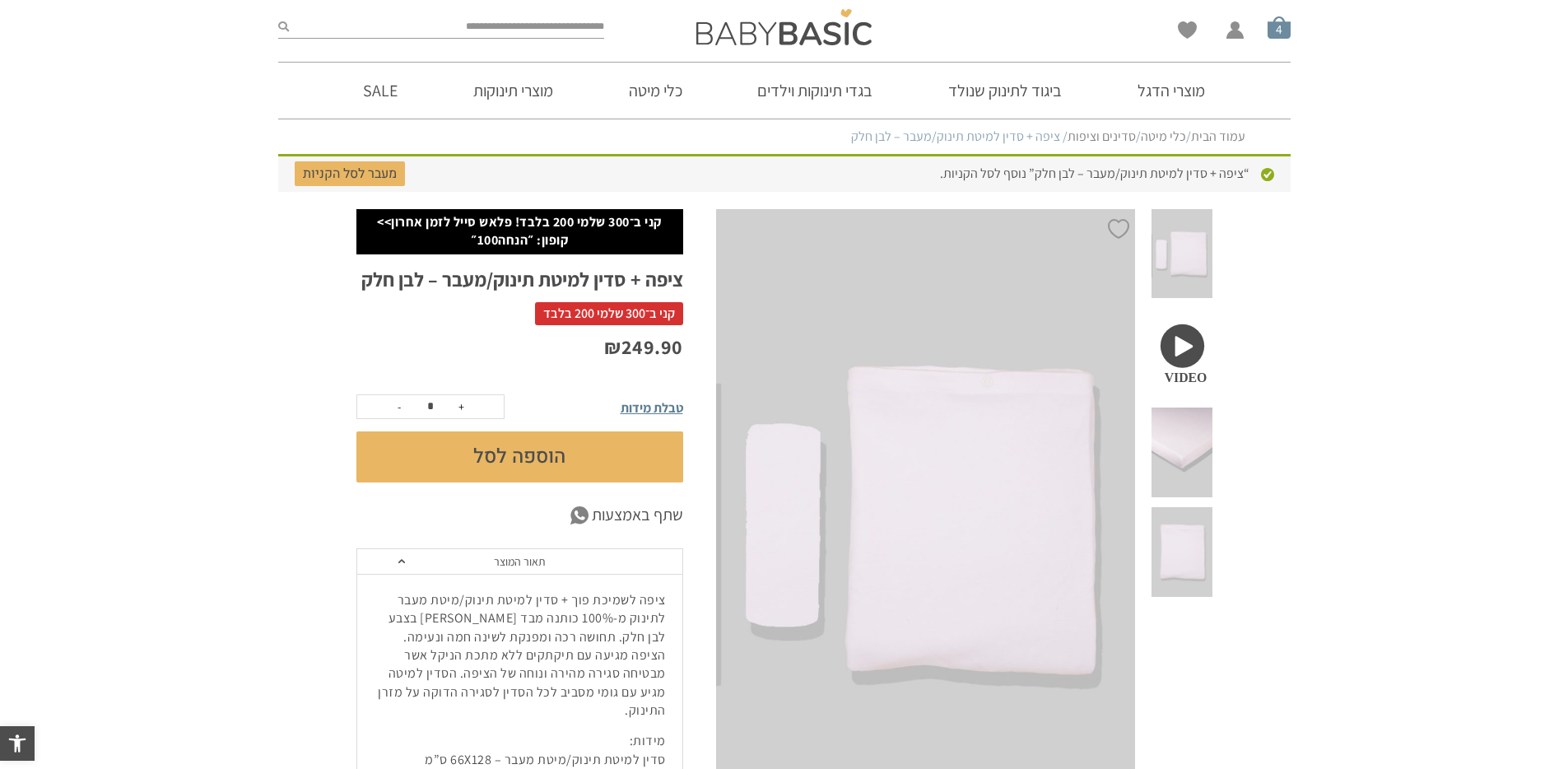
click at [1286, 36] on span "סל קניות" at bounding box center [1279, 27] width 23 height 23
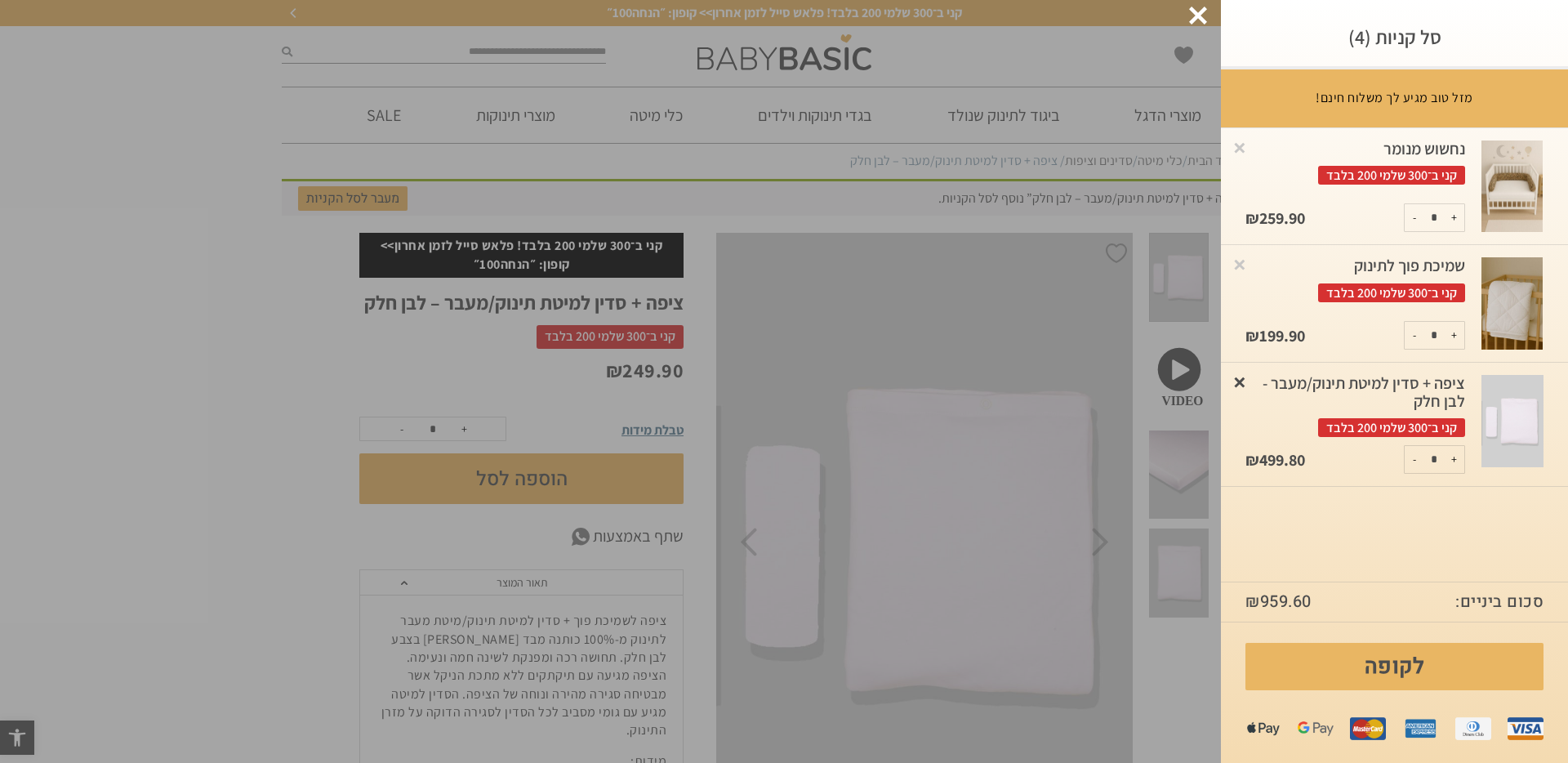
click at [1242, 386] on link "×" at bounding box center [1239, 381] width 16 height 16
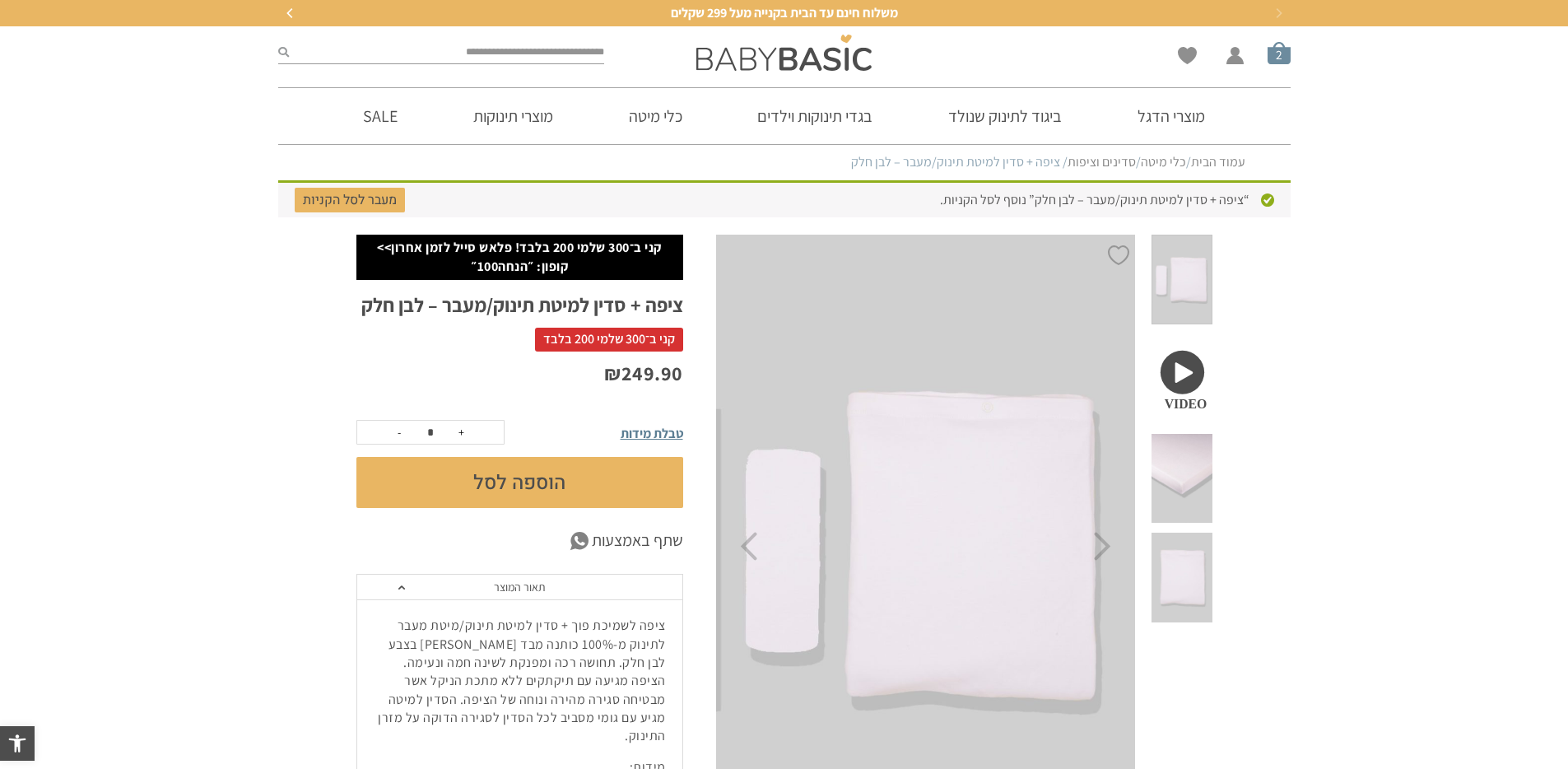
click at [1282, 62] on span "סל קניות" at bounding box center [1279, 53] width 23 height 23
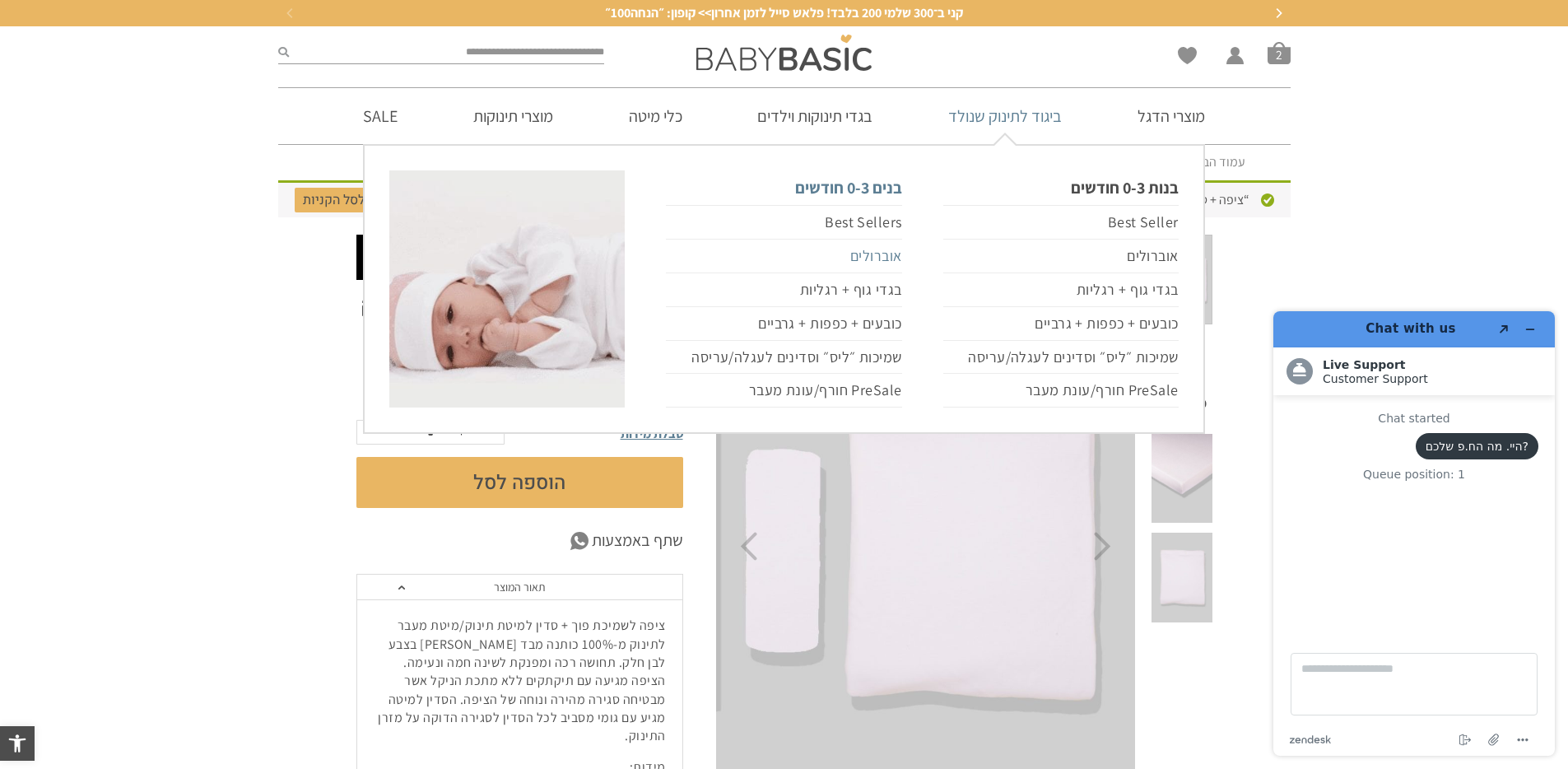
click at [868, 255] on link "אוברולים" at bounding box center [783, 255] width 235 height 34
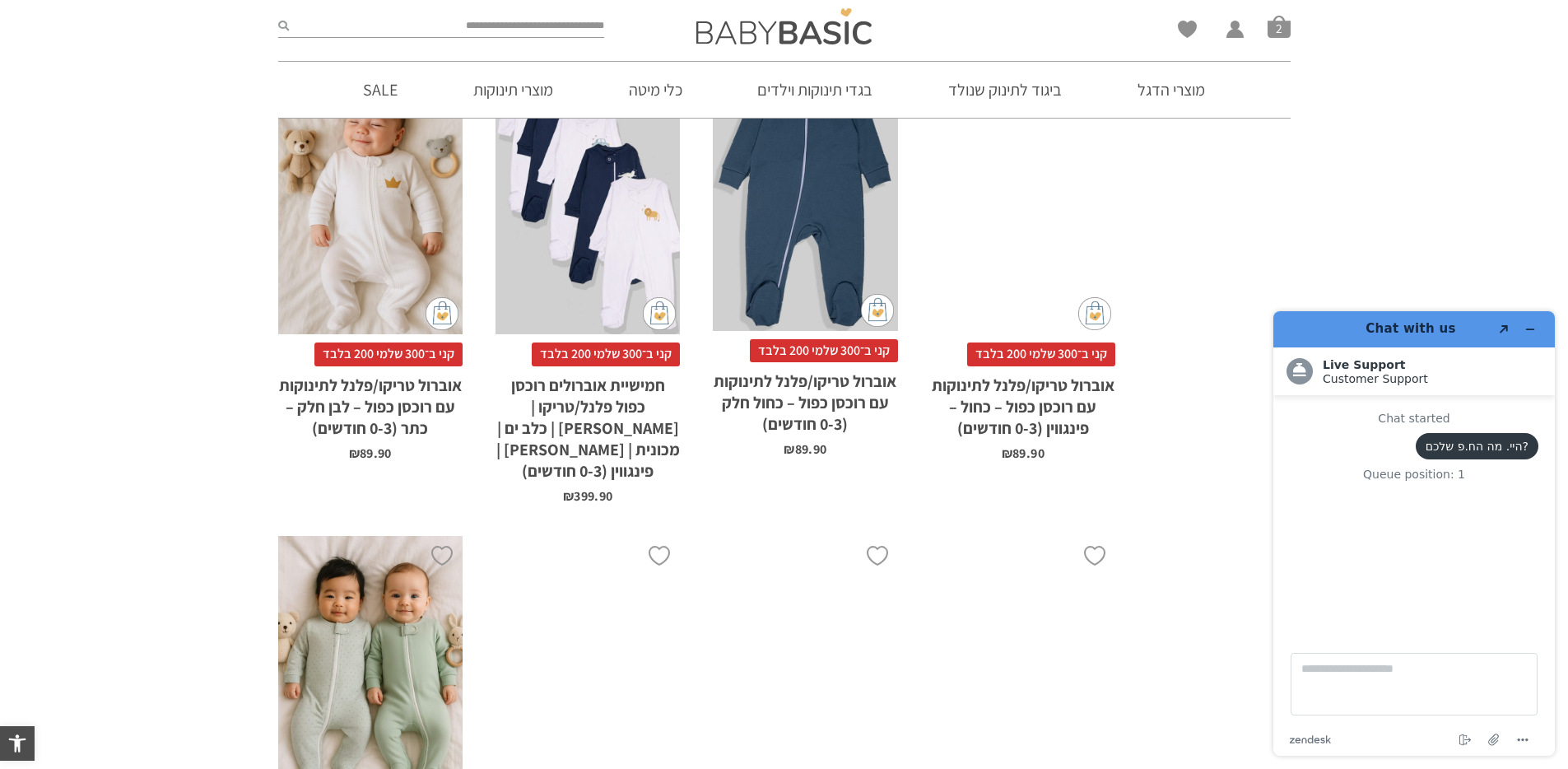
scroll to position [1340, 0]
